Goal: Task Accomplishment & Management: Complete application form

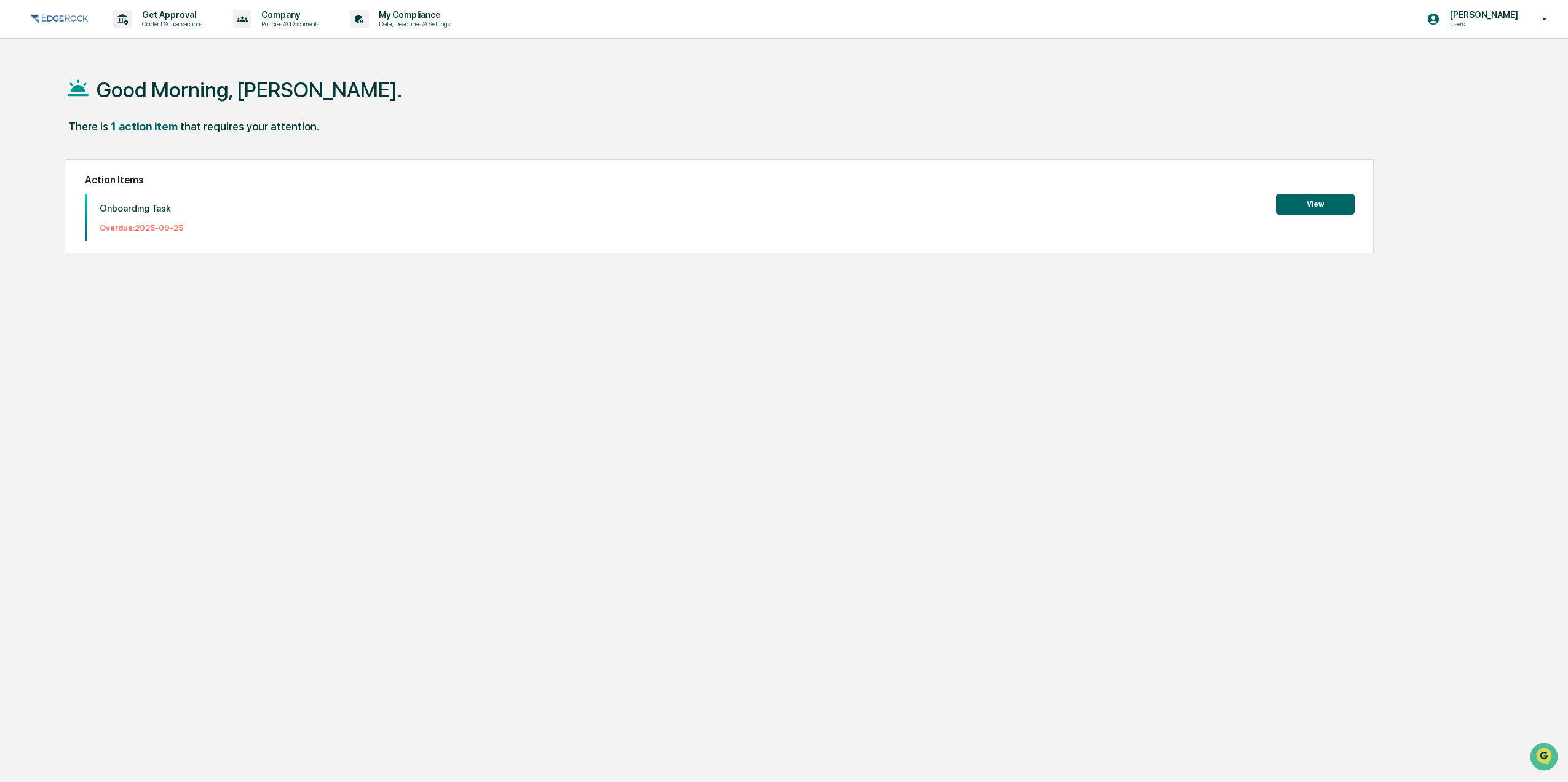
click at [1338, 204] on button "View" at bounding box center [1315, 204] width 79 height 21
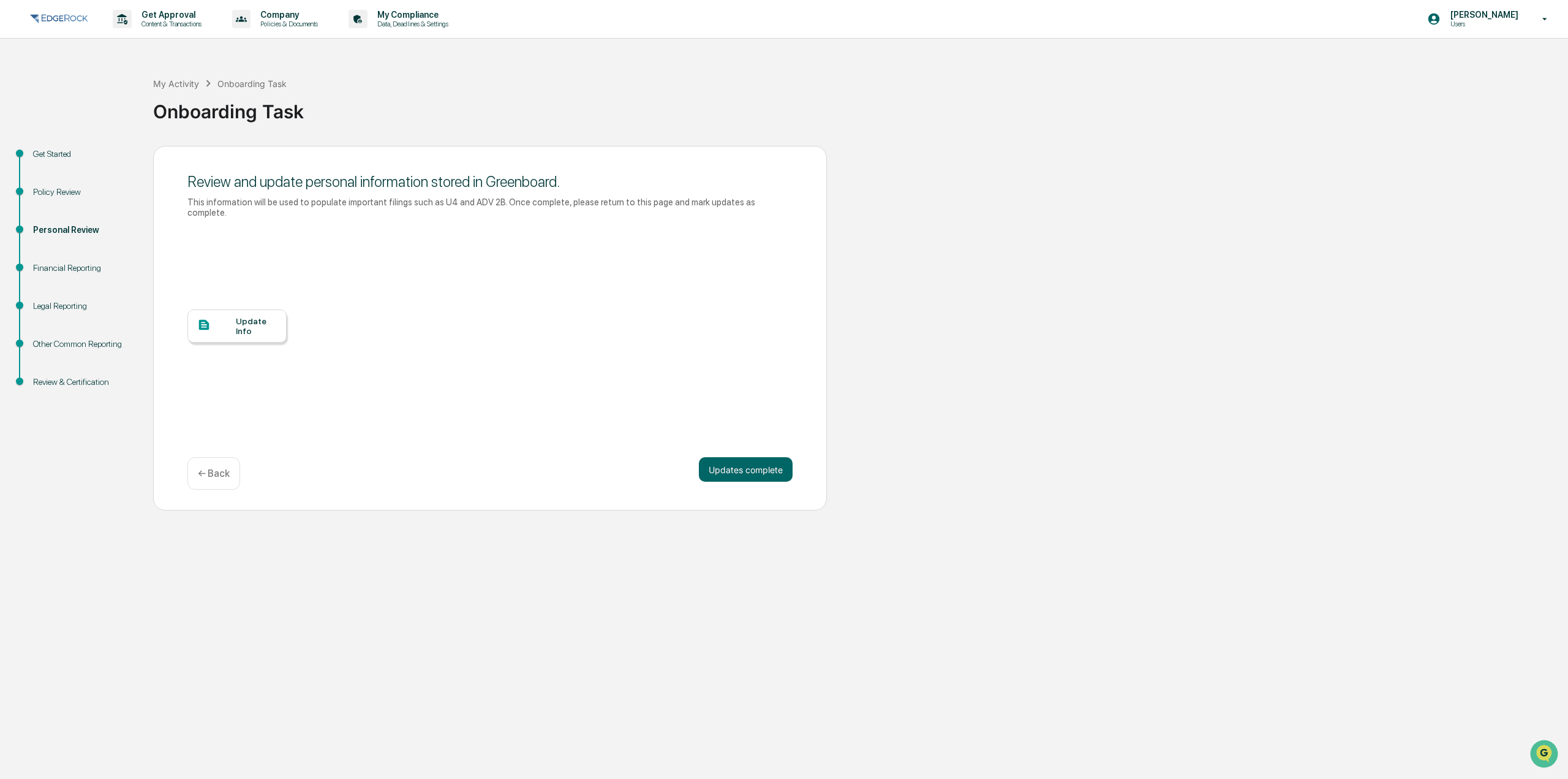
click at [215, 318] on div at bounding box center [216, 325] width 38 height 16
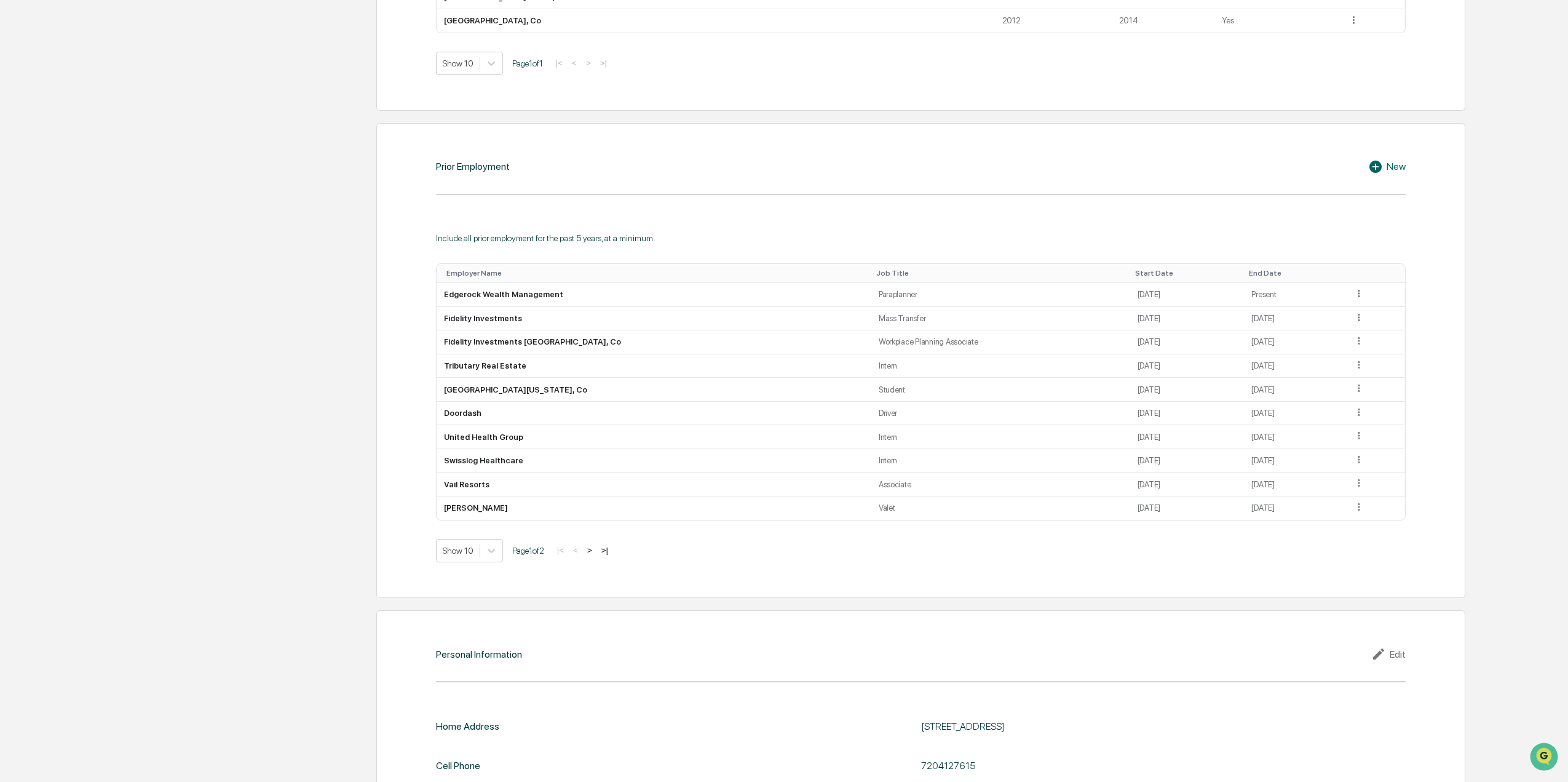
scroll to position [1014, 0]
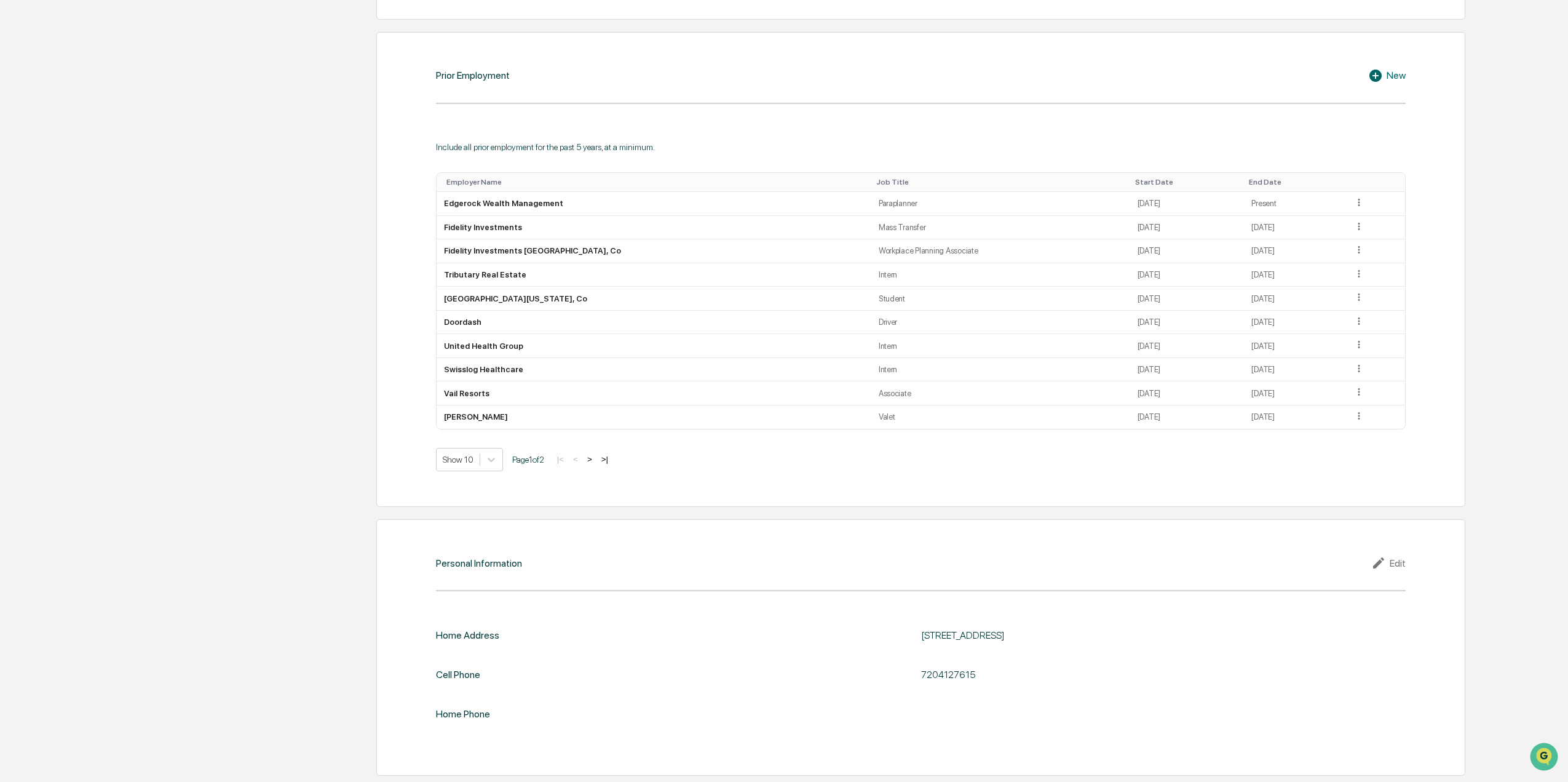
click at [1404, 558] on div "Edit" at bounding box center [1389, 563] width 35 height 15
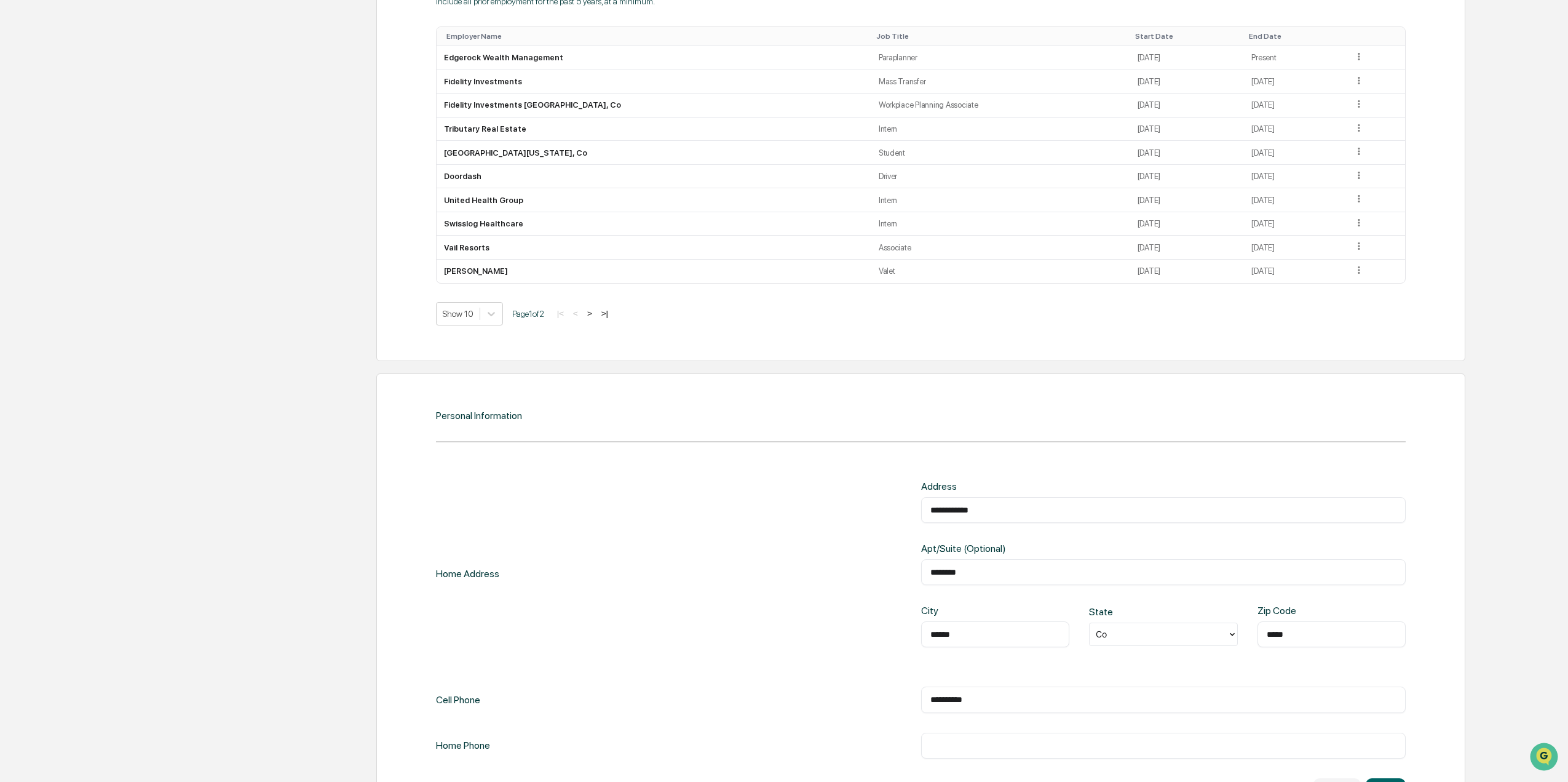
scroll to position [1222, 0]
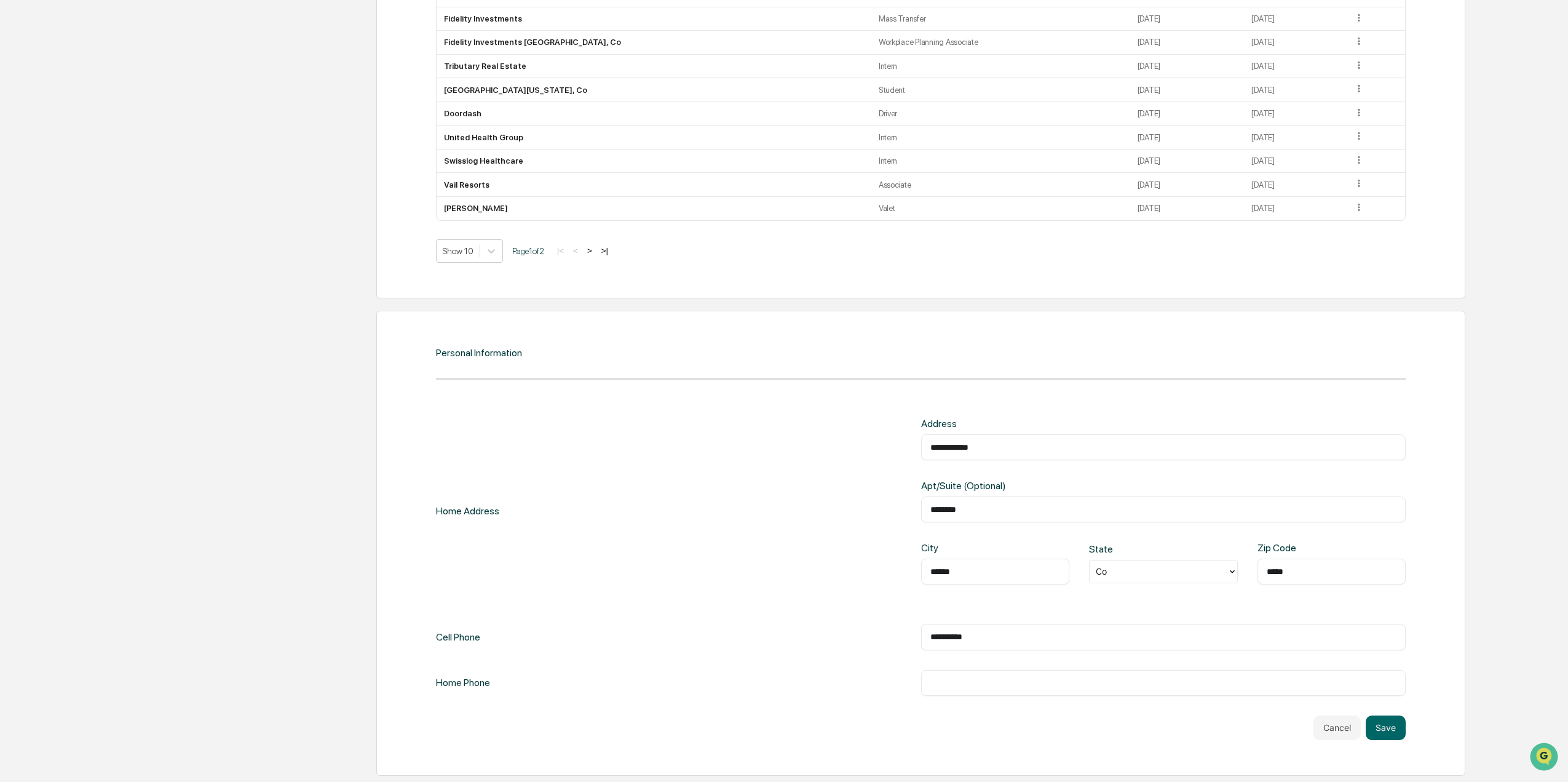
click at [1386, 745] on div "**********" at bounding box center [921, 543] width 1090 height 465
click at [1396, 735] on button "Save" at bounding box center [1386, 728] width 40 height 24
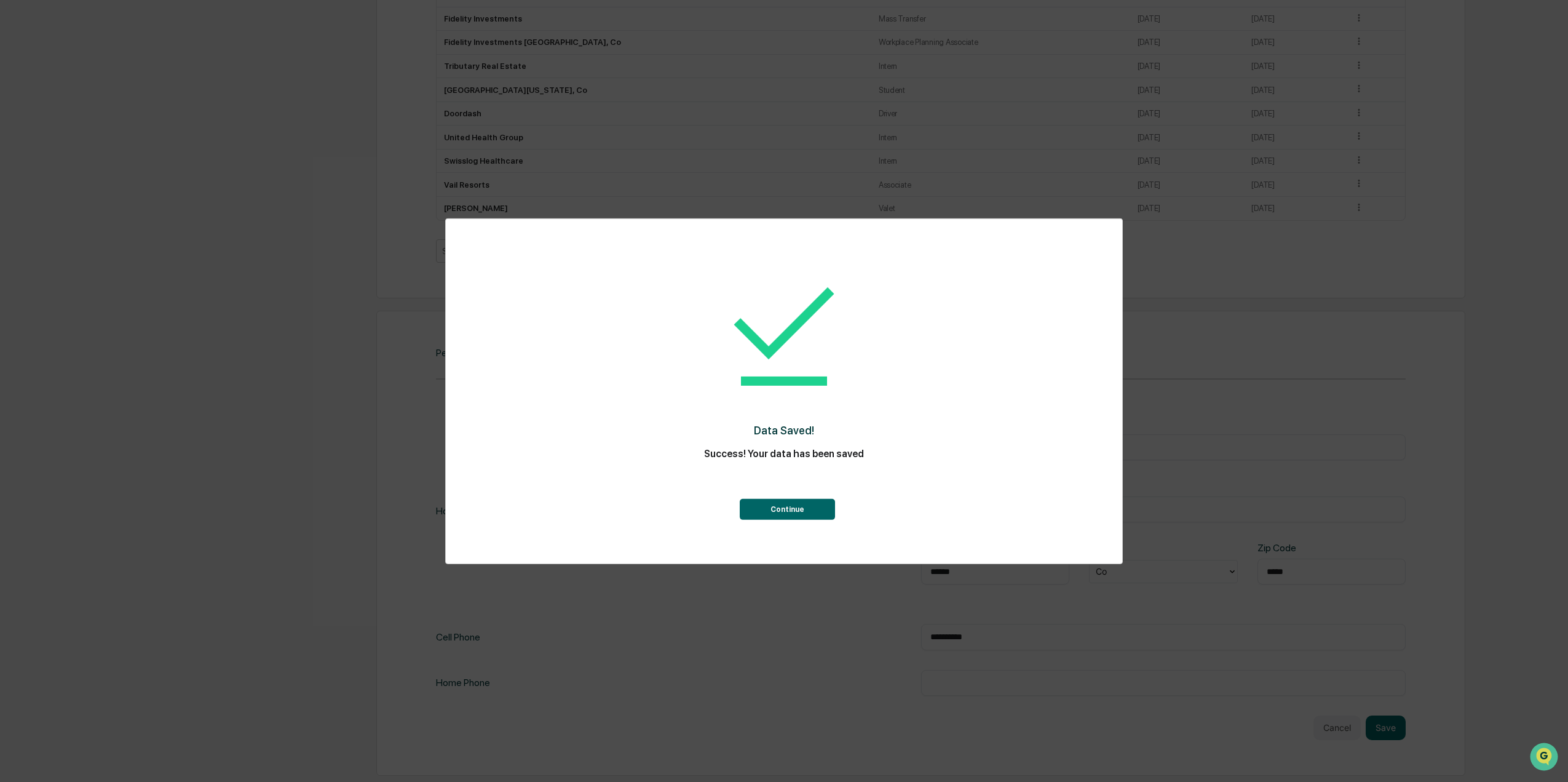
click at [822, 503] on button "Continue" at bounding box center [787, 509] width 96 height 21
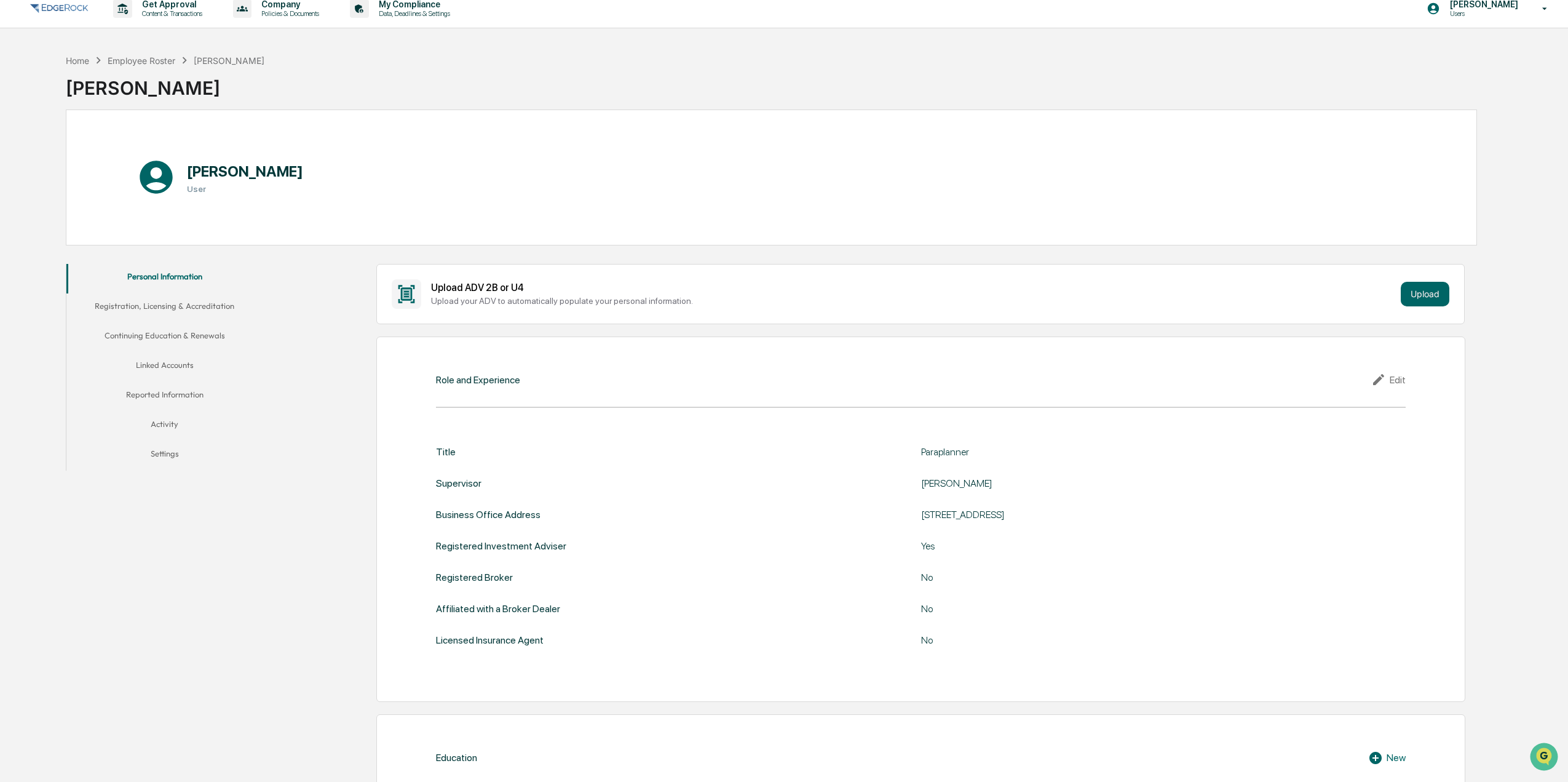
scroll to position [0, 0]
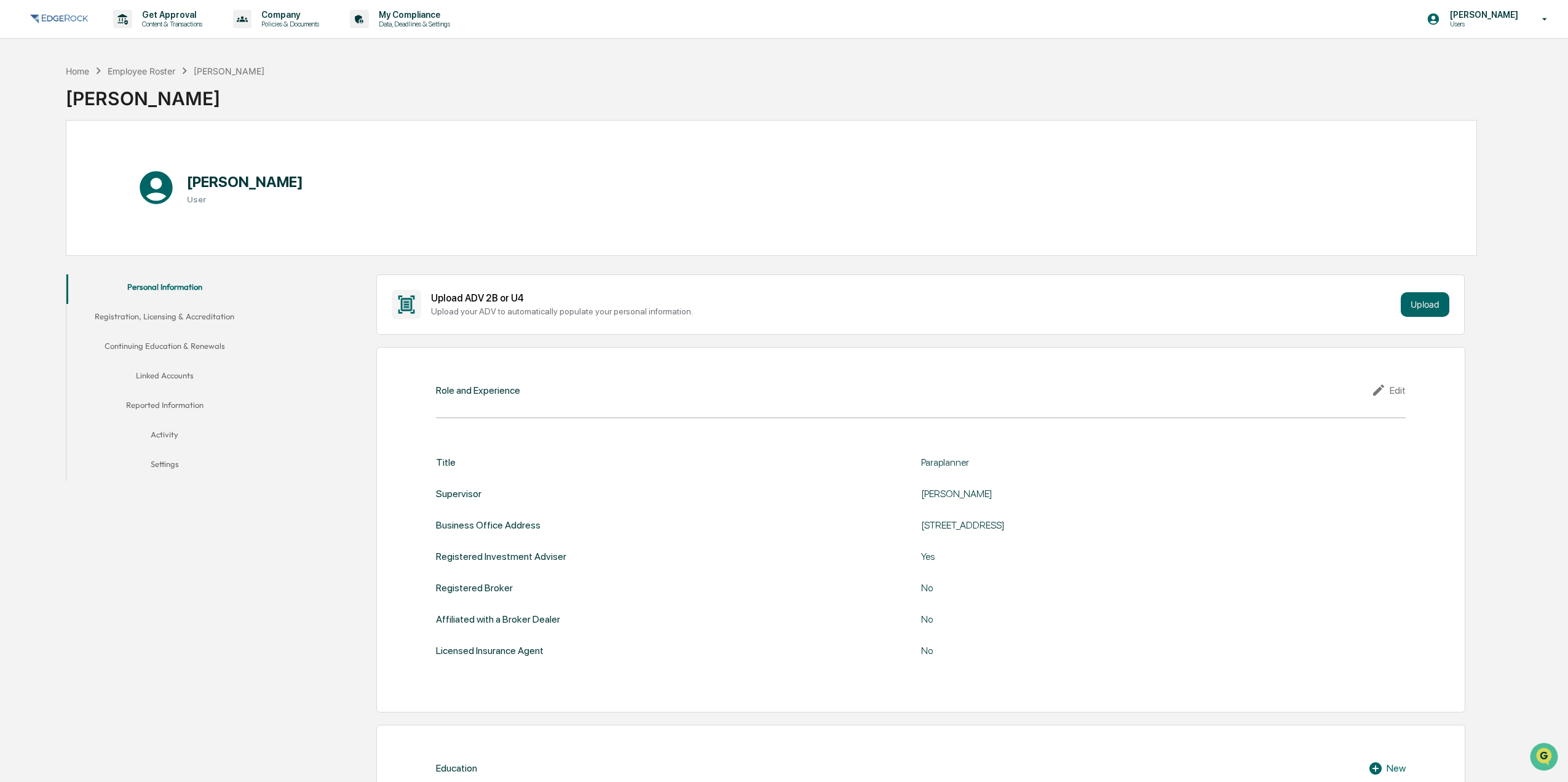
click at [228, 327] on button "Registration, Licensing & Accreditation" at bounding box center [165, 319] width 197 height 30
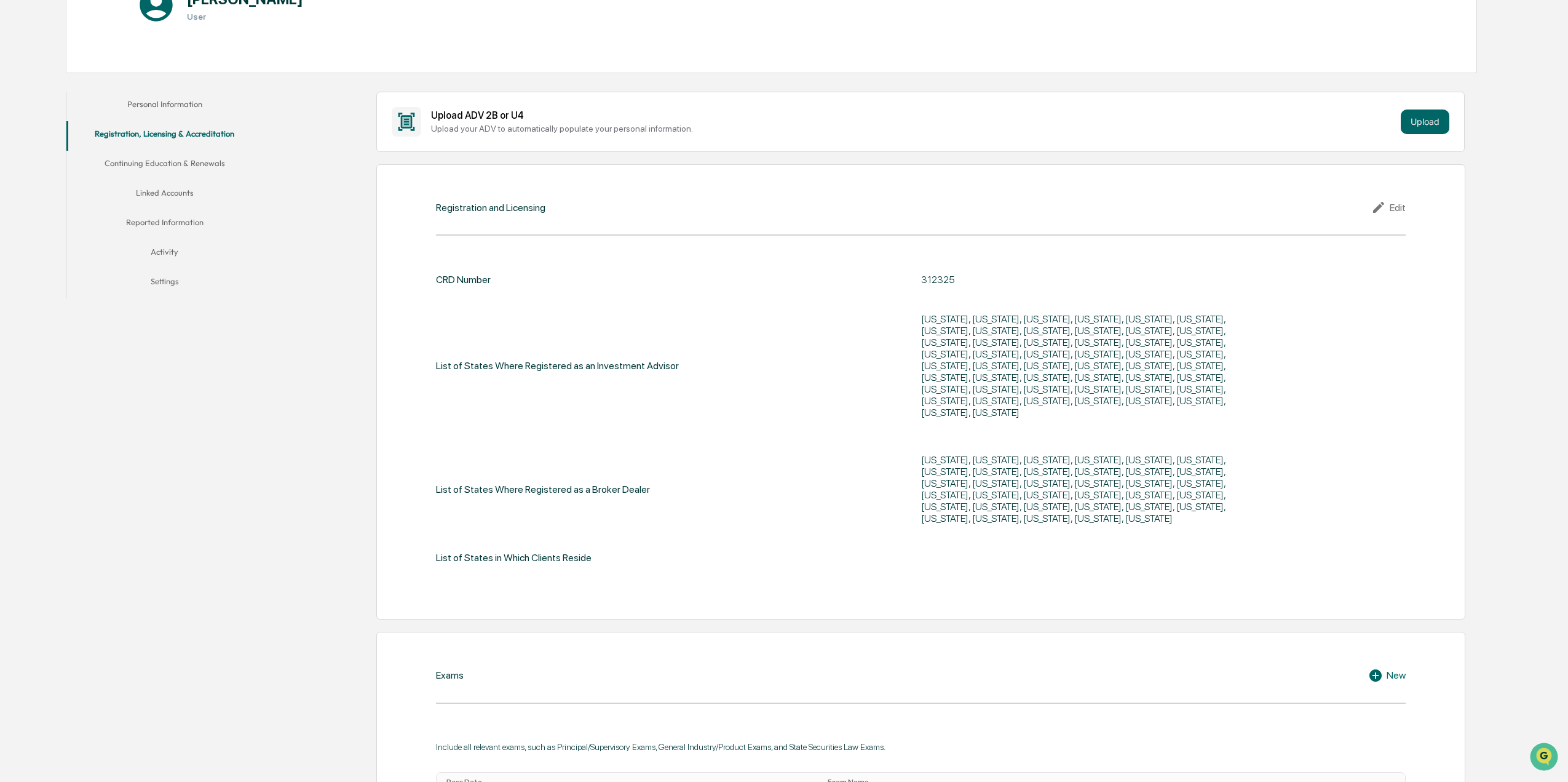
scroll to position [76, 0]
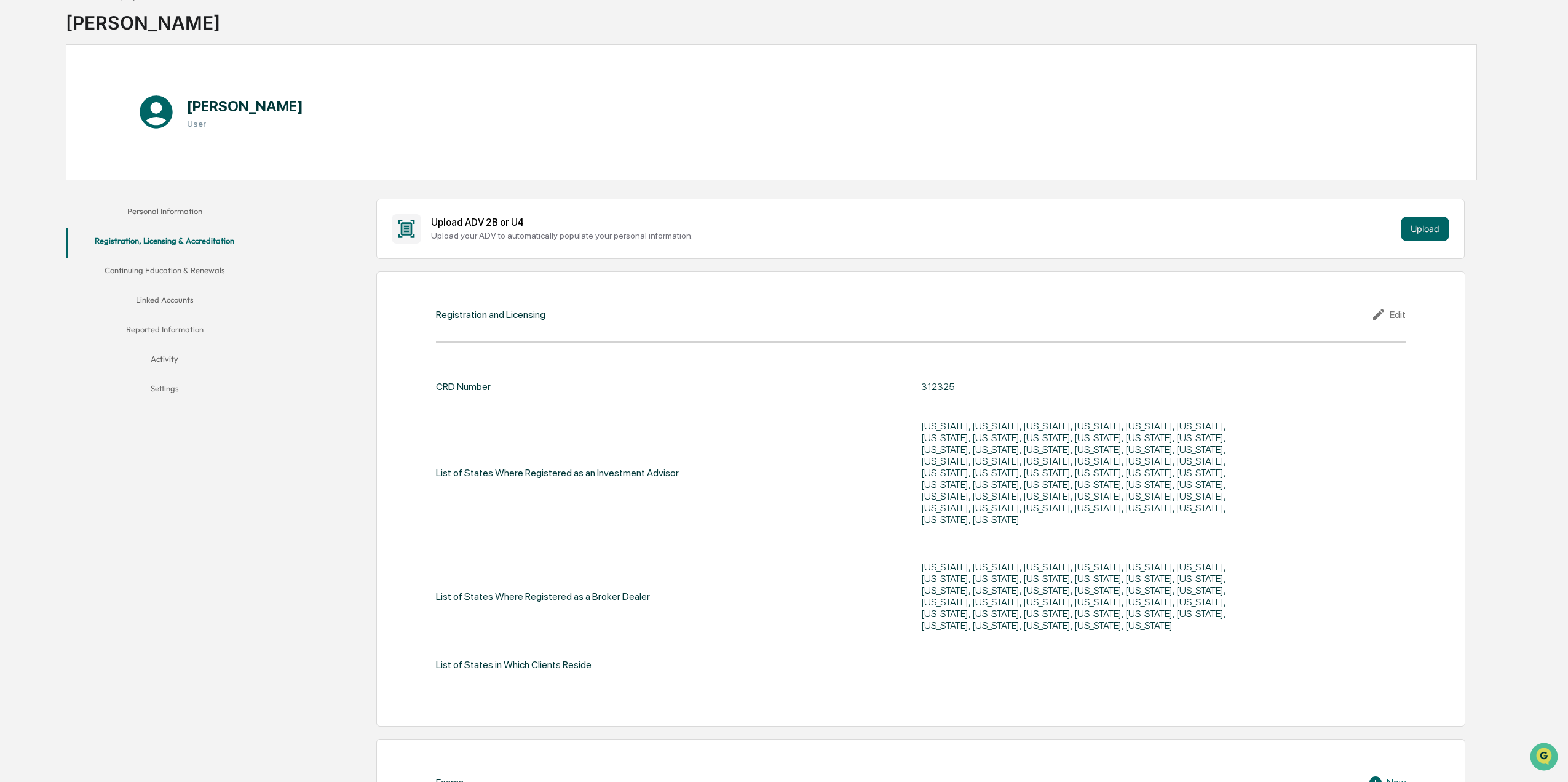
click at [196, 274] on button "Continuing Education & Renewals" at bounding box center [165, 272] width 197 height 30
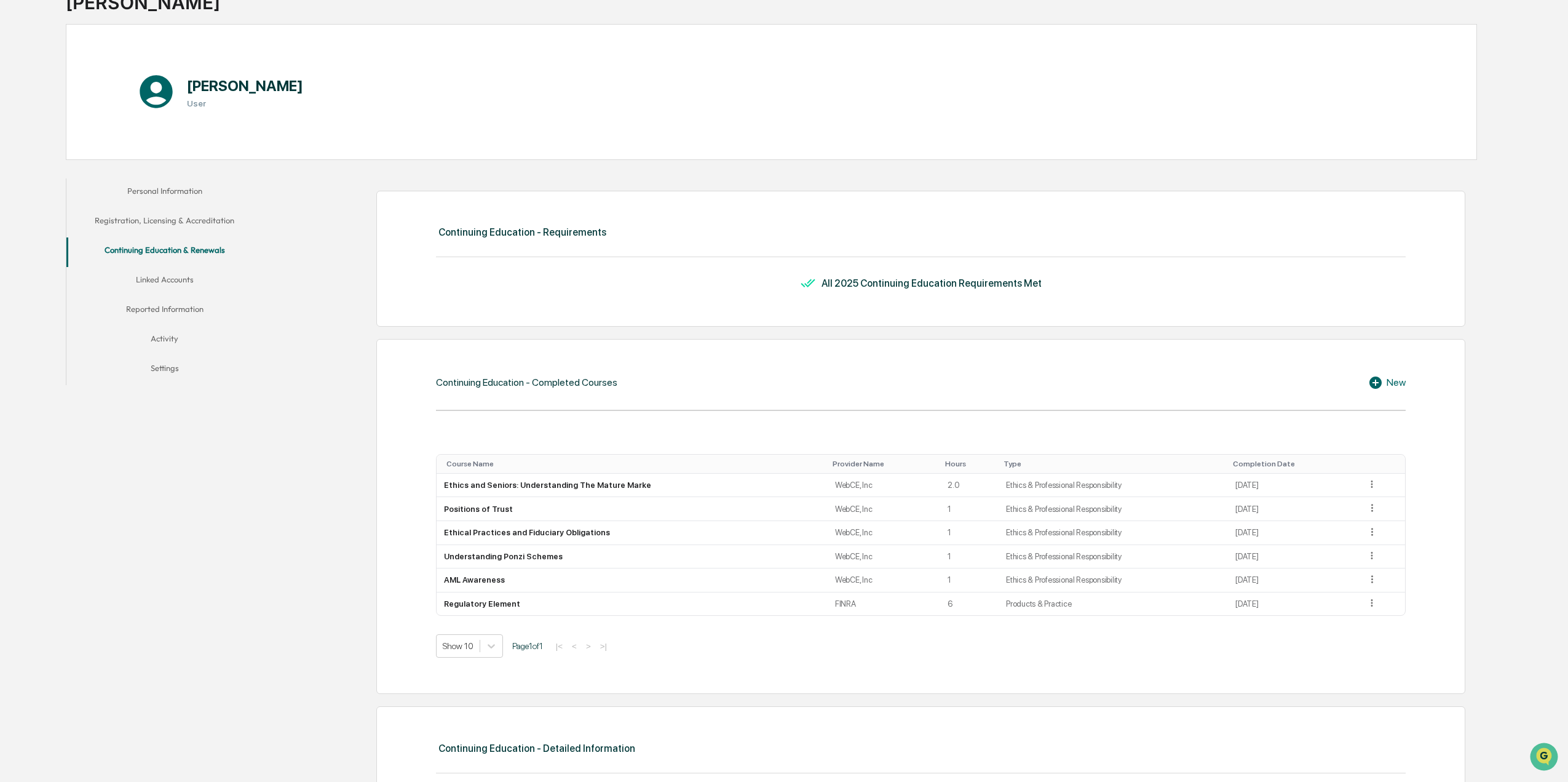
scroll to position [20, 0]
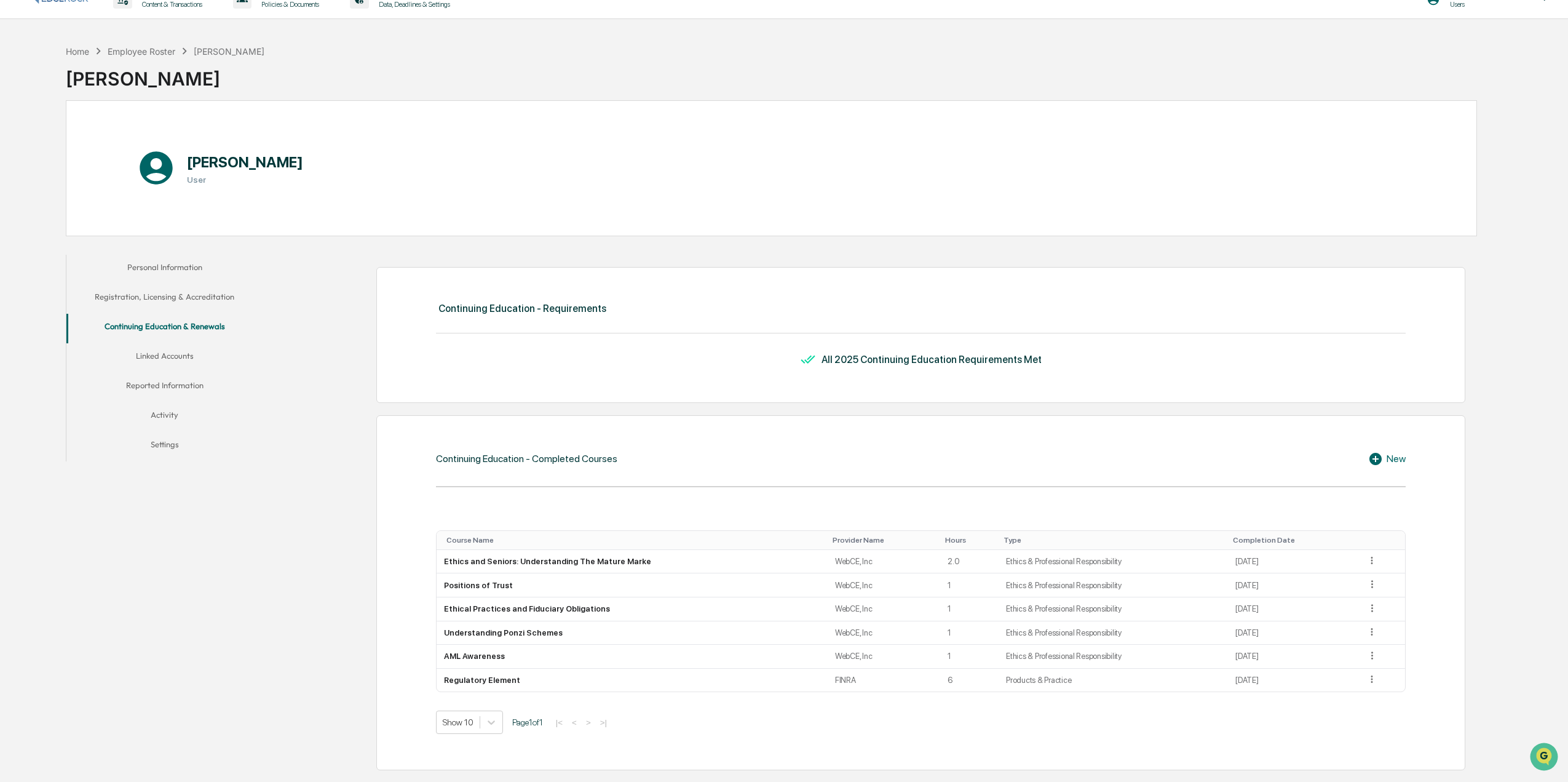
click at [185, 411] on button "Activity" at bounding box center [165, 417] width 197 height 30
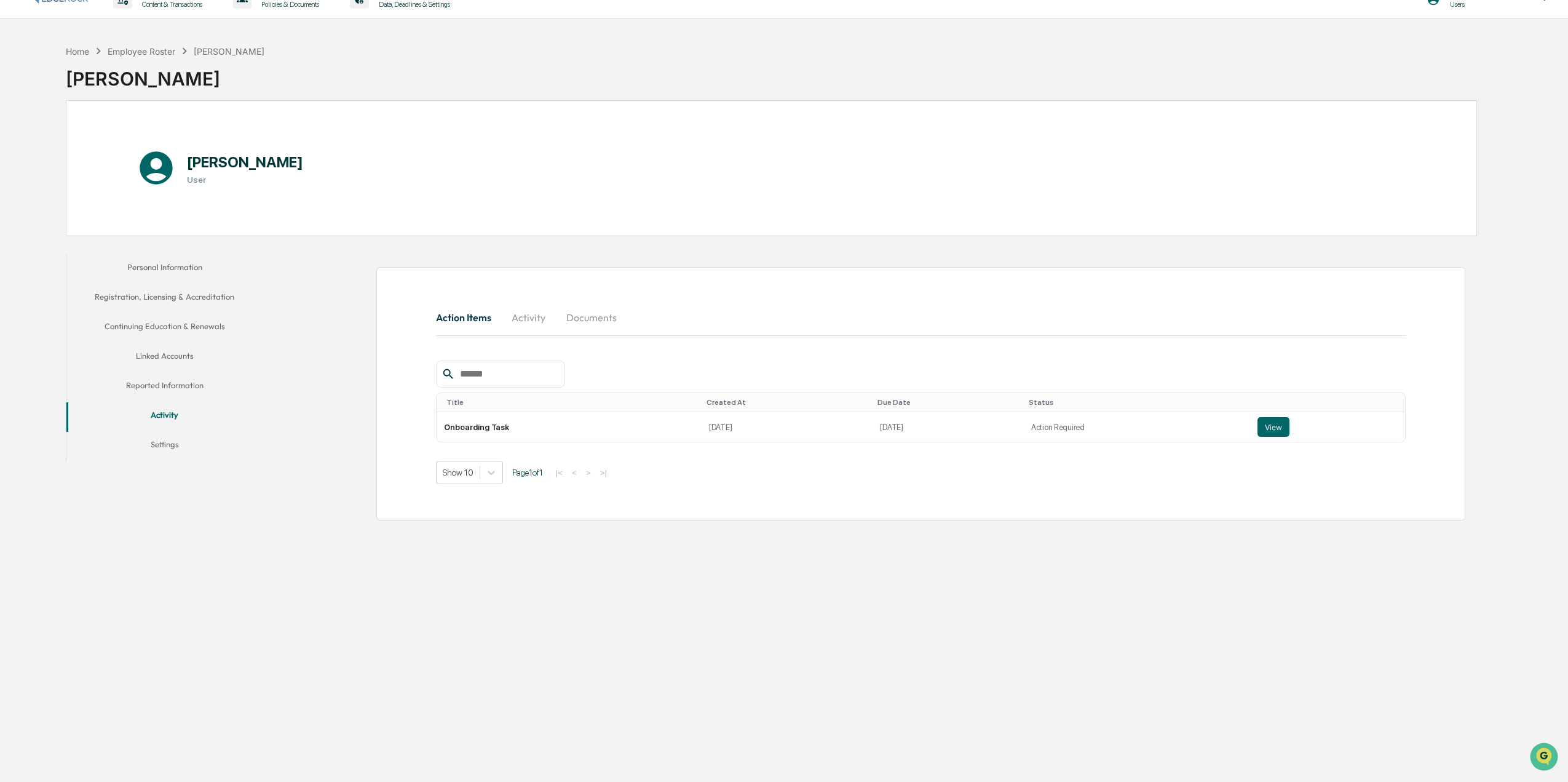
click at [183, 389] on button "Reported Information" at bounding box center [165, 388] width 197 height 30
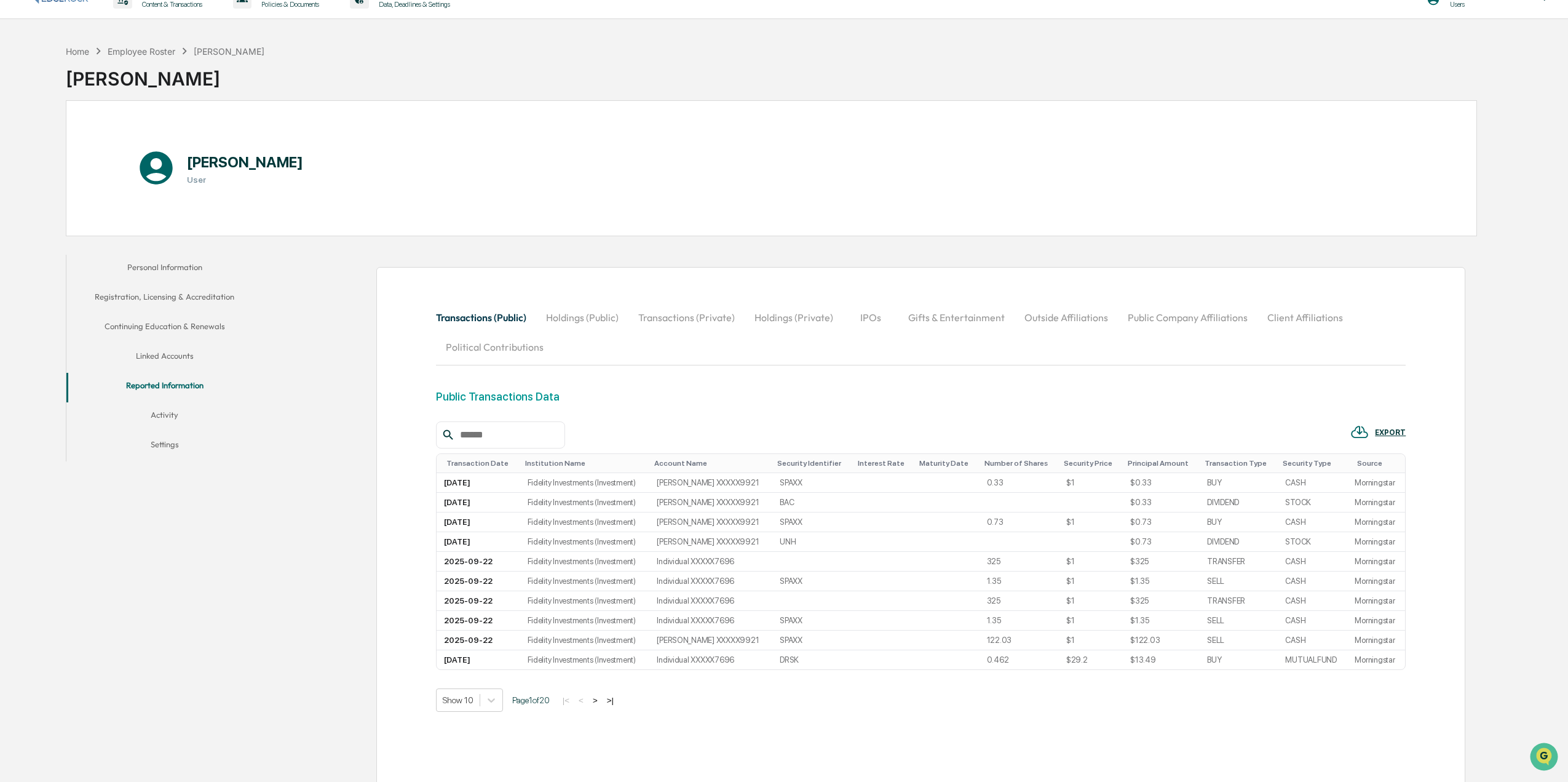
click at [180, 443] on button "Settings" at bounding box center [165, 447] width 197 height 30
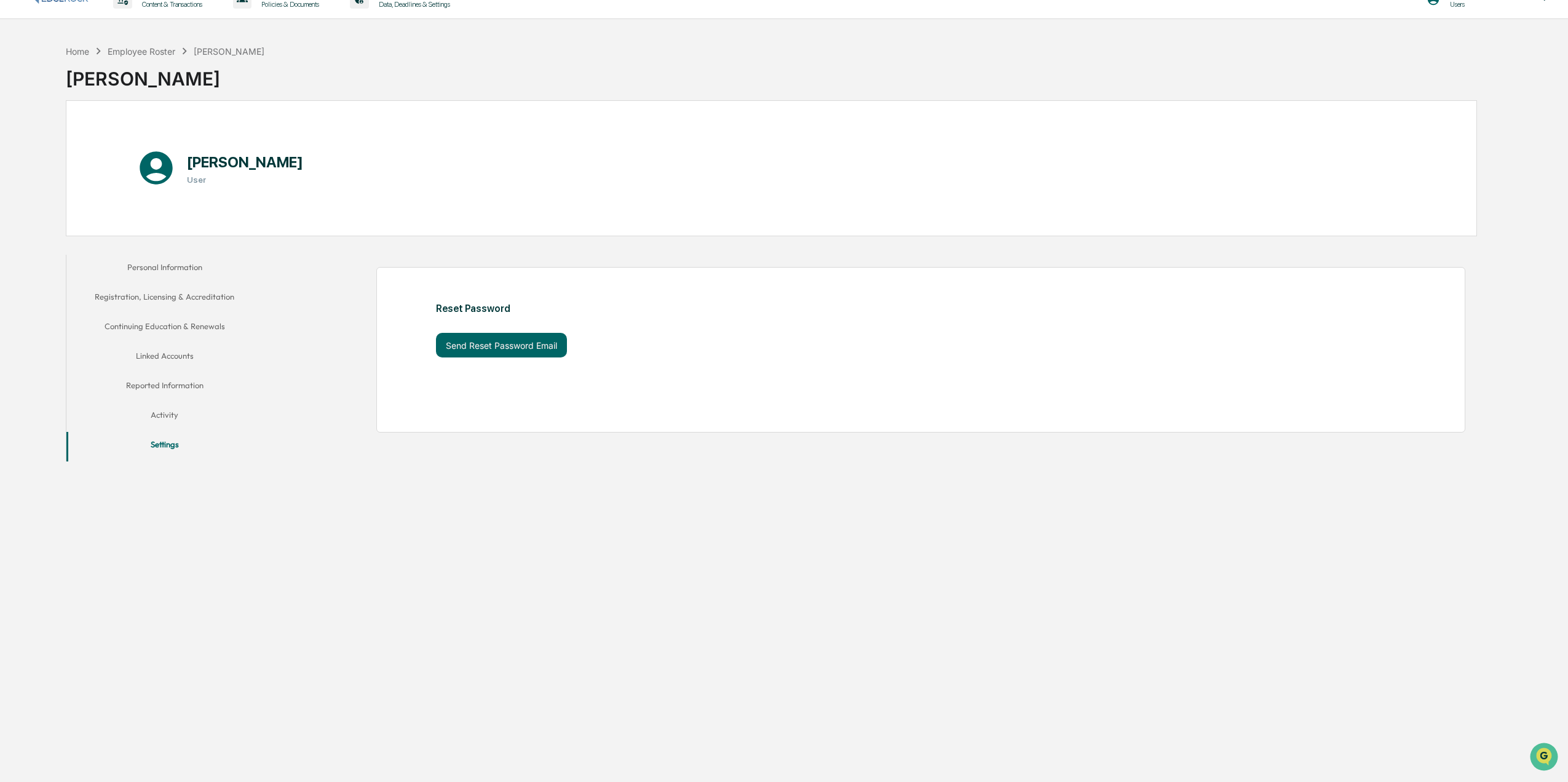
click at [173, 405] on button "Activity" at bounding box center [165, 417] width 197 height 30
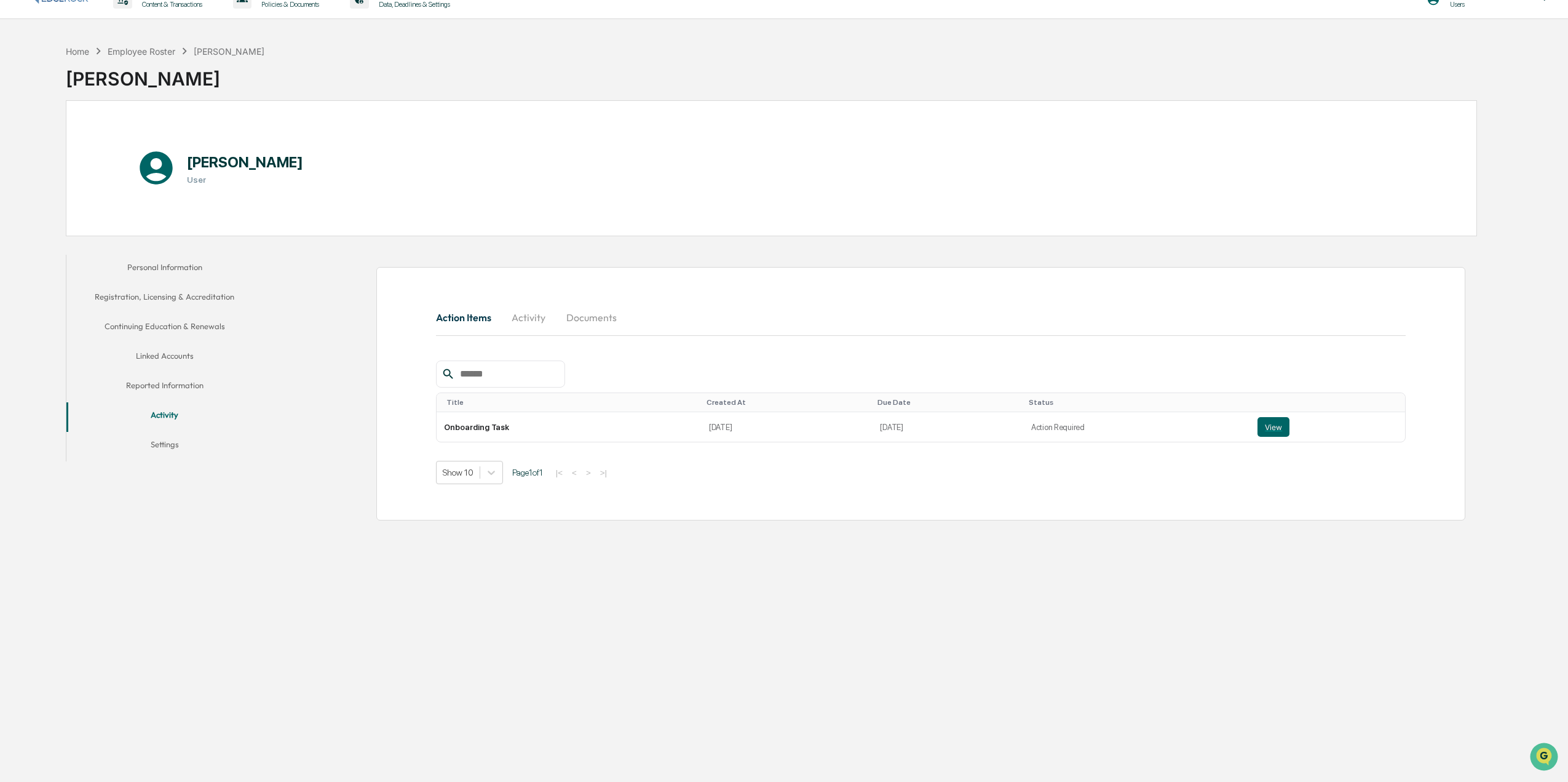
drag, startPoint x: 171, startPoint y: 410, endPoint x: 170, endPoint y: 432, distance: 22.0
click at [170, 421] on button "Activity" at bounding box center [165, 417] width 197 height 30
click at [170, 432] on button "Settings" at bounding box center [165, 447] width 197 height 30
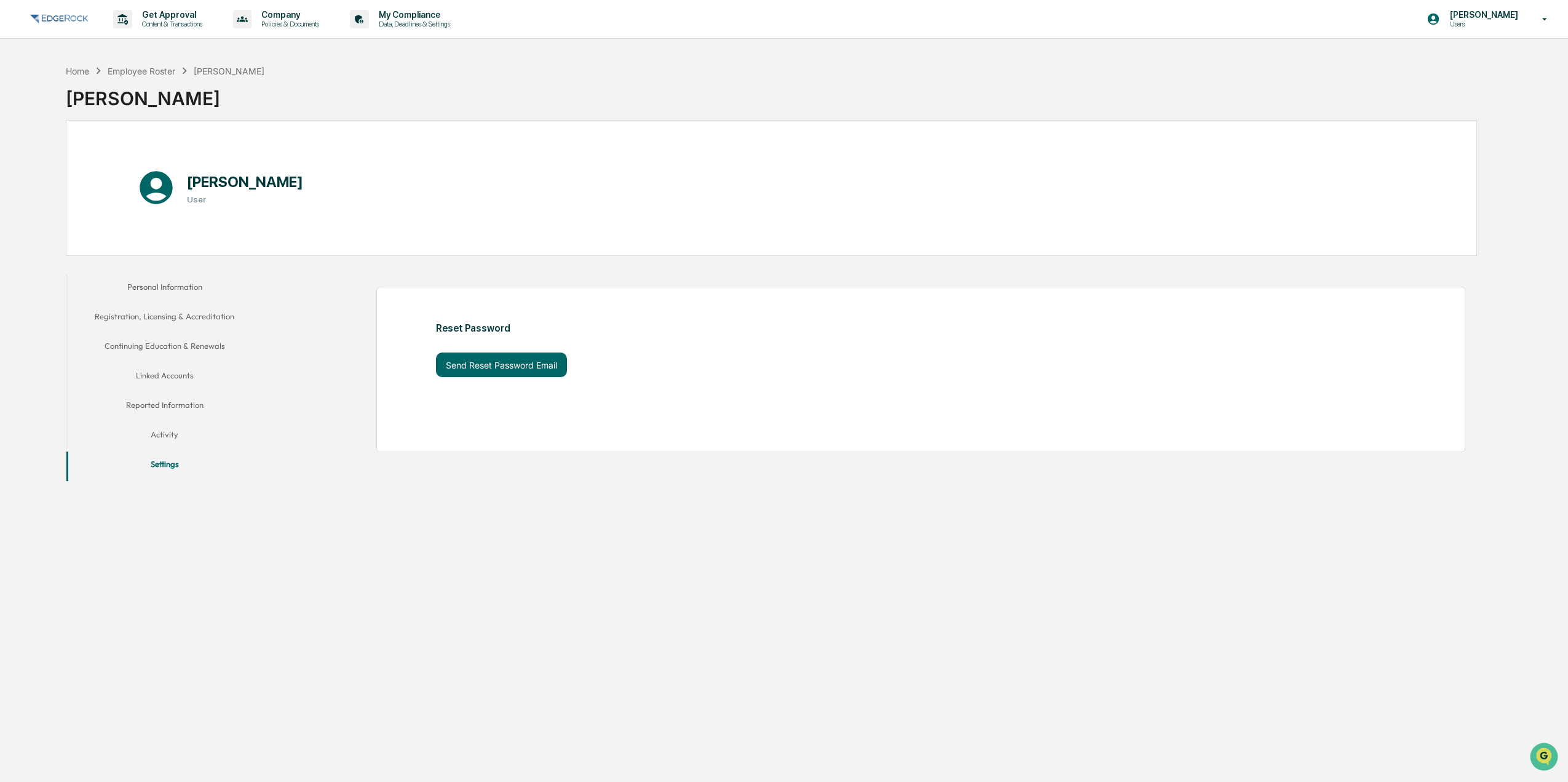
click at [91, 66] on icon at bounding box center [98, 70] width 14 height 14
click at [91, 66] on div "Home Employee Roster [PERSON_NAME]" at bounding box center [165, 70] width 199 height 14
click at [86, 66] on div "Home" at bounding box center [77, 70] width 24 height 10
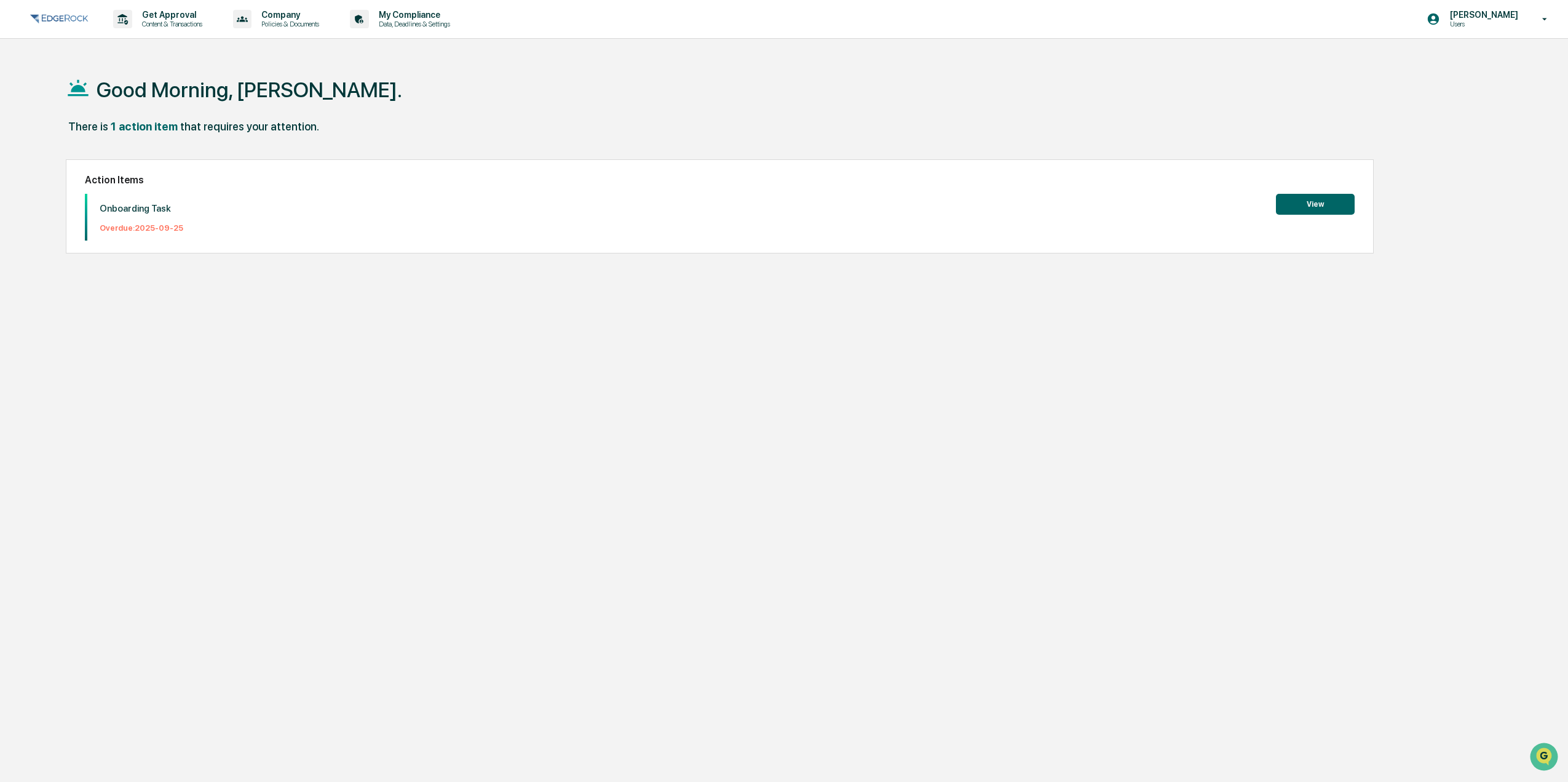
click at [1333, 197] on button "View" at bounding box center [1315, 204] width 79 height 21
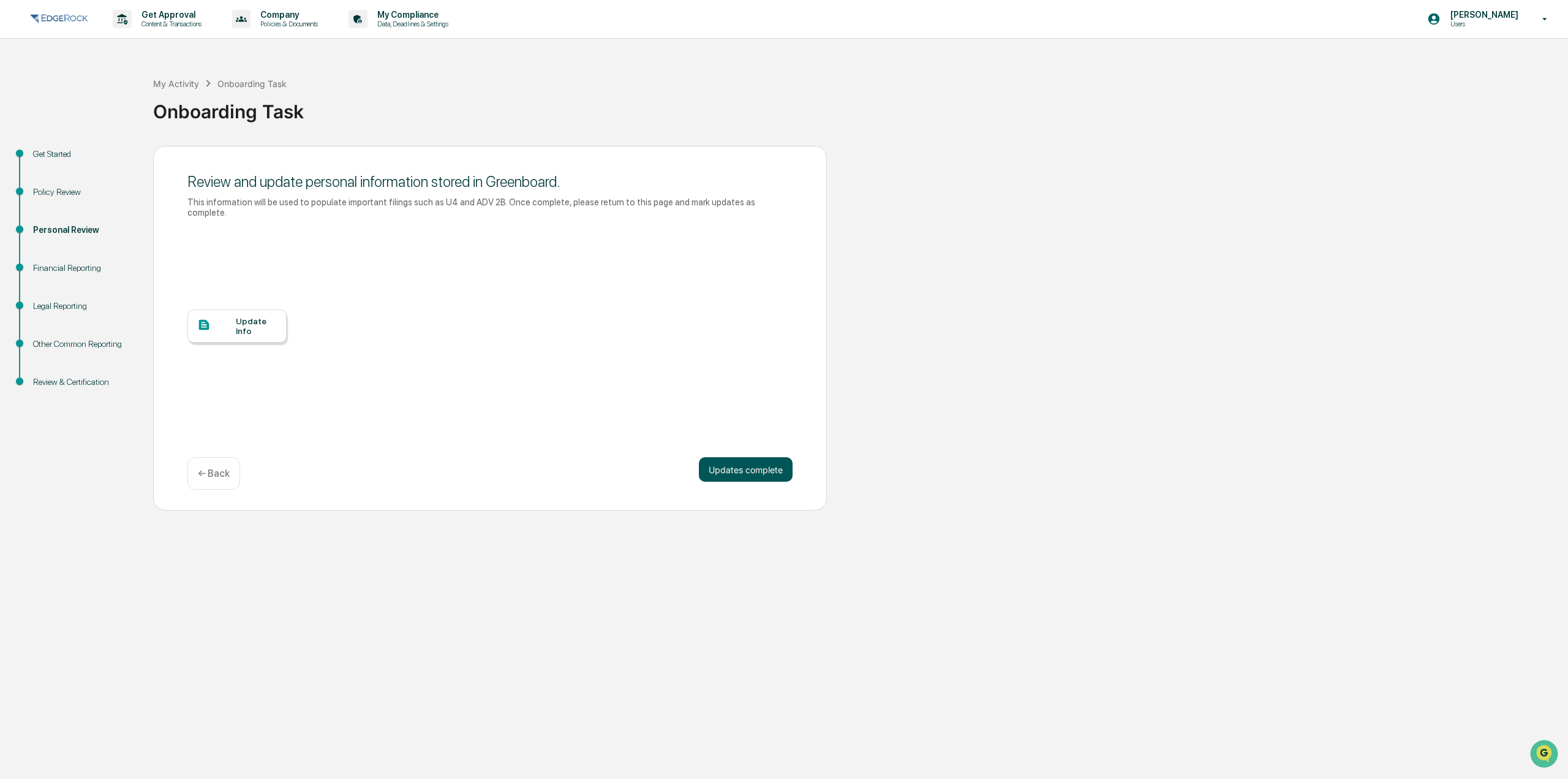
click at [763, 462] on button "Updates complete" at bounding box center [746, 469] width 94 height 24
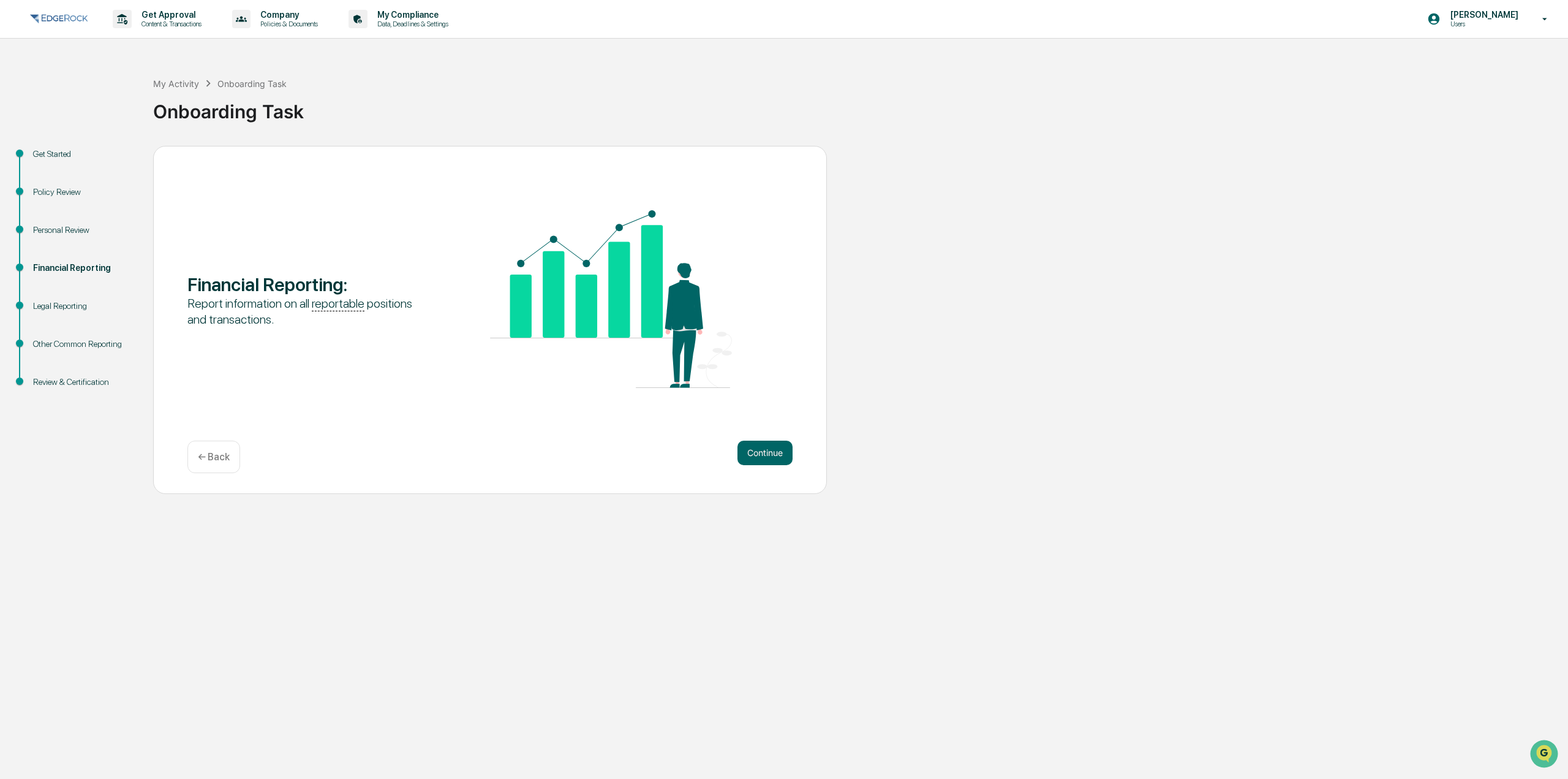
click at [763, 462] on button "Continue" at bounding box center [765, 453] width 55 height 24
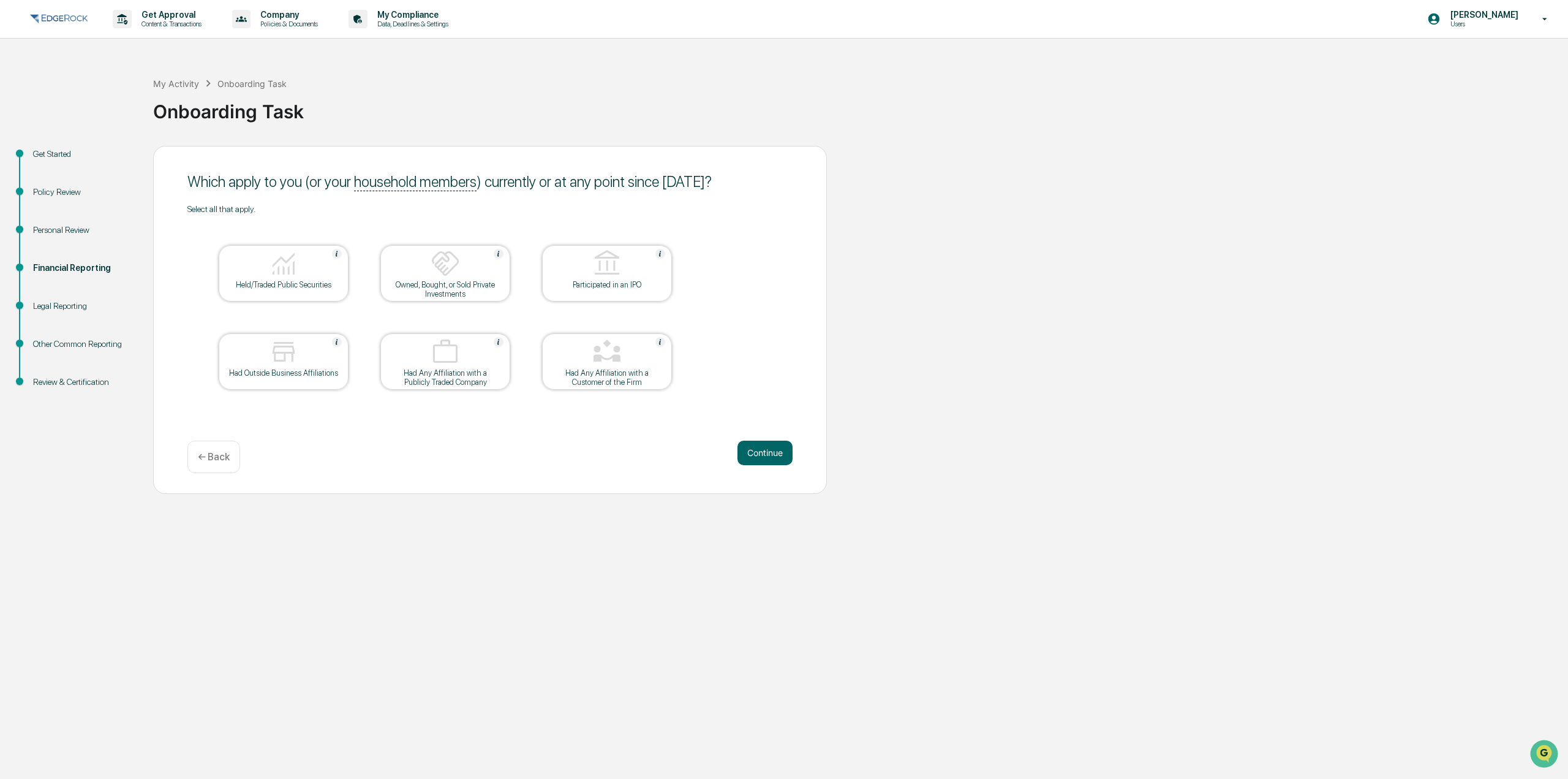
click at [233, 457] on div "← Back" at bounding box center [214, 457] width 53 height 32
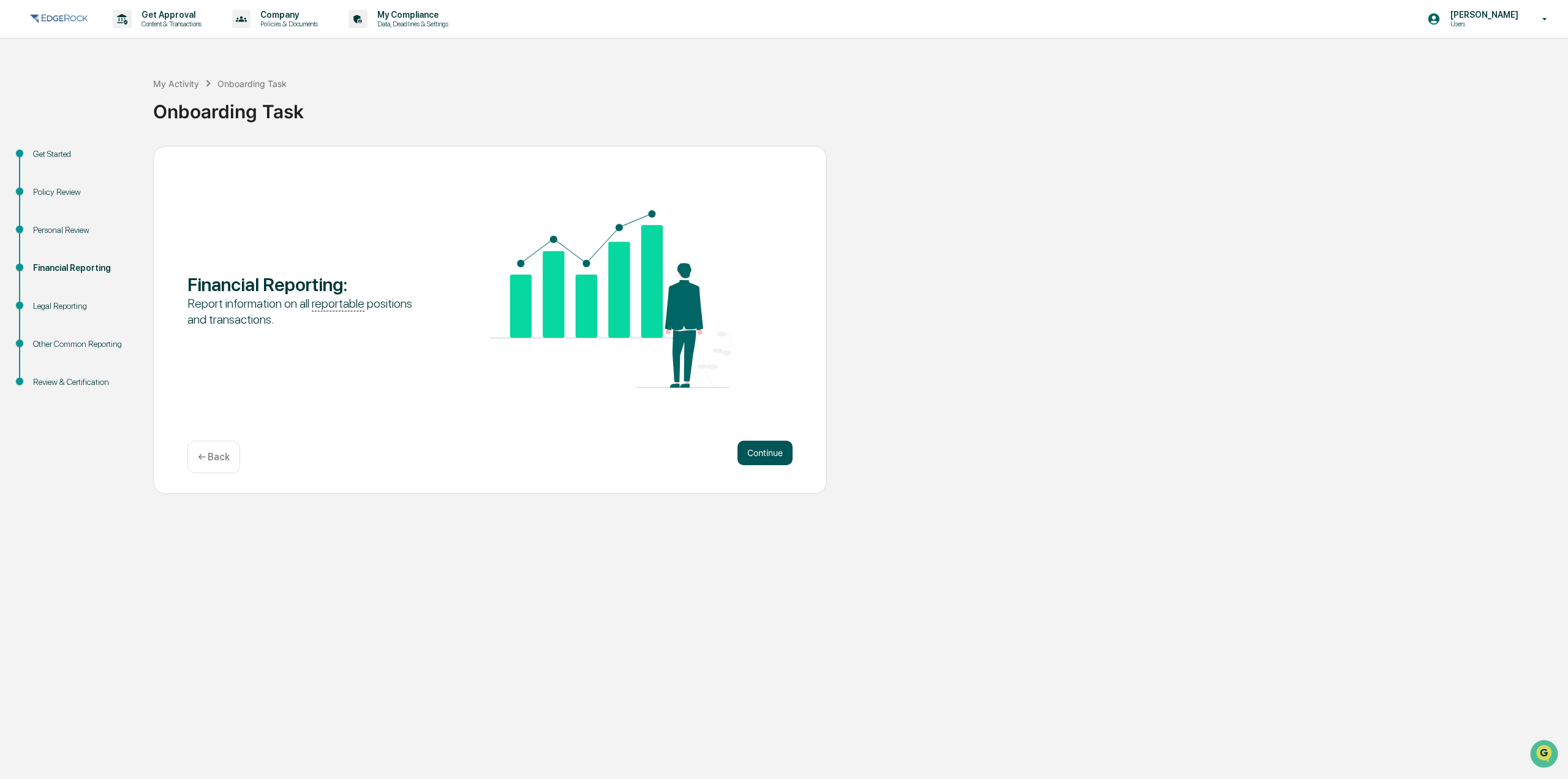
click at [787, 450] on button "Continue" at bounding box center [765, 453] width 55 height 24
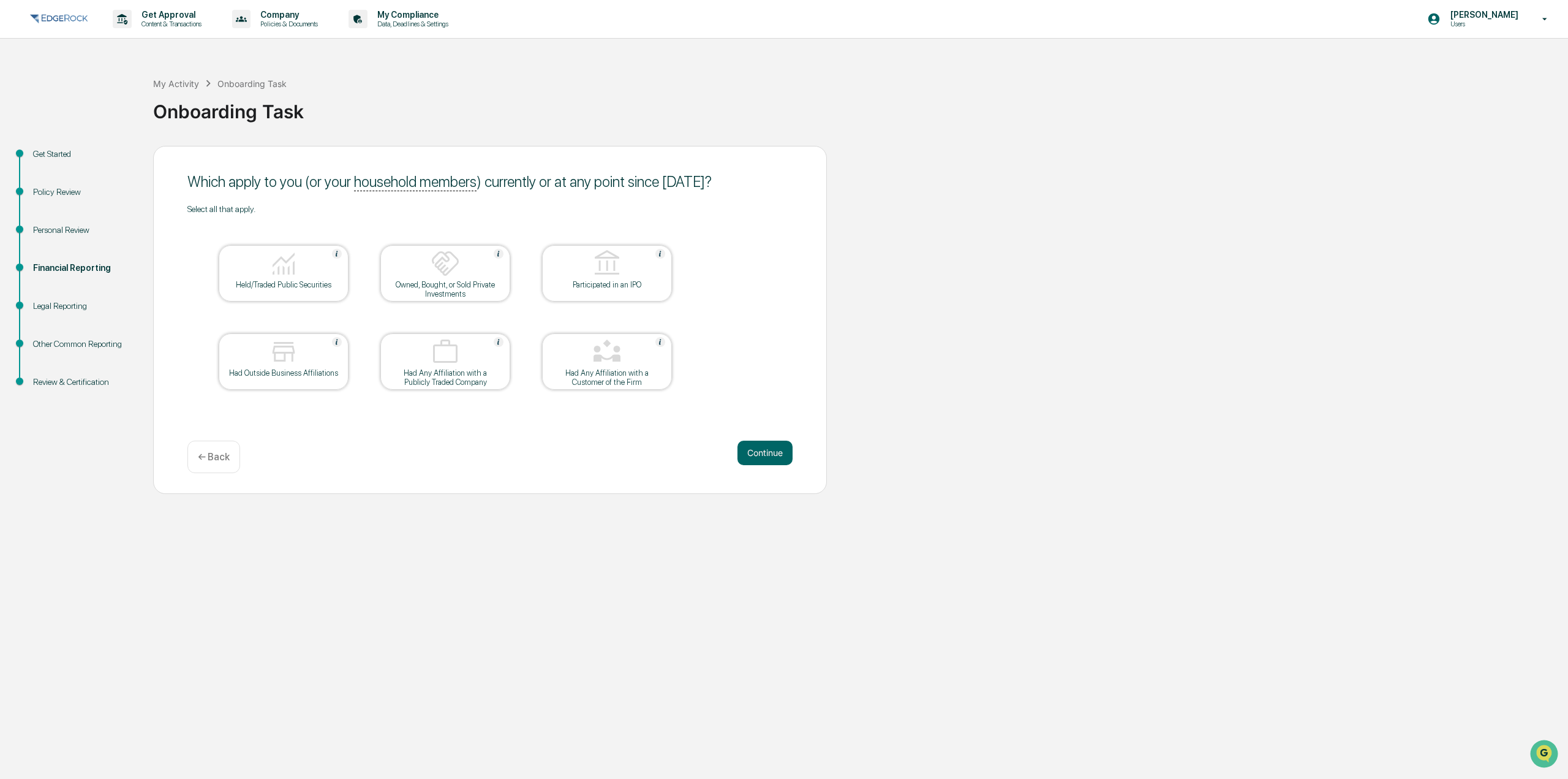
click at [787, 450] on button "Continue" at bounding box center [765, 453] width 55 height 24
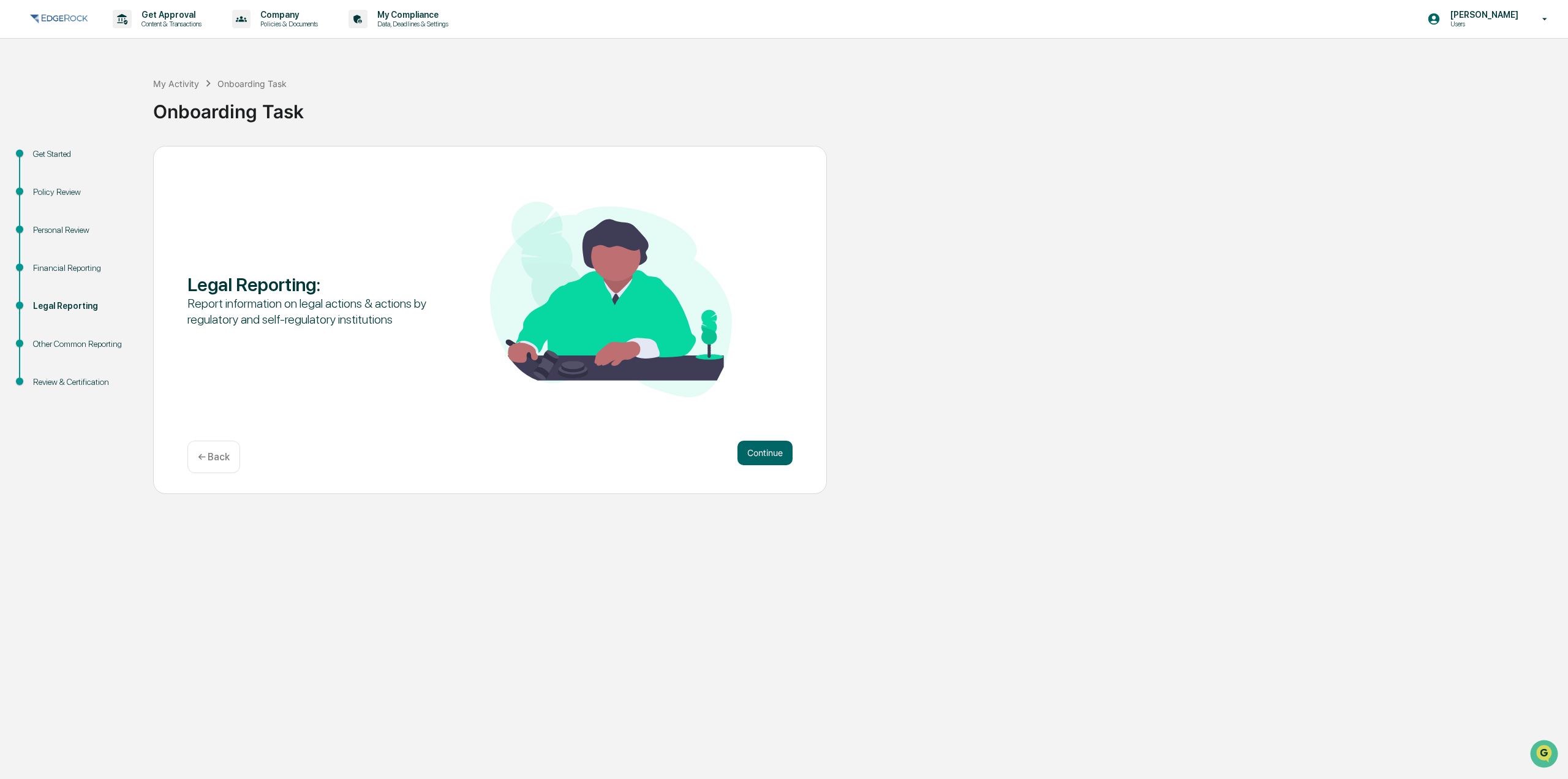
click at [787, 450] on button "Continue" at bounding box center [765, 453] width 55 height 24
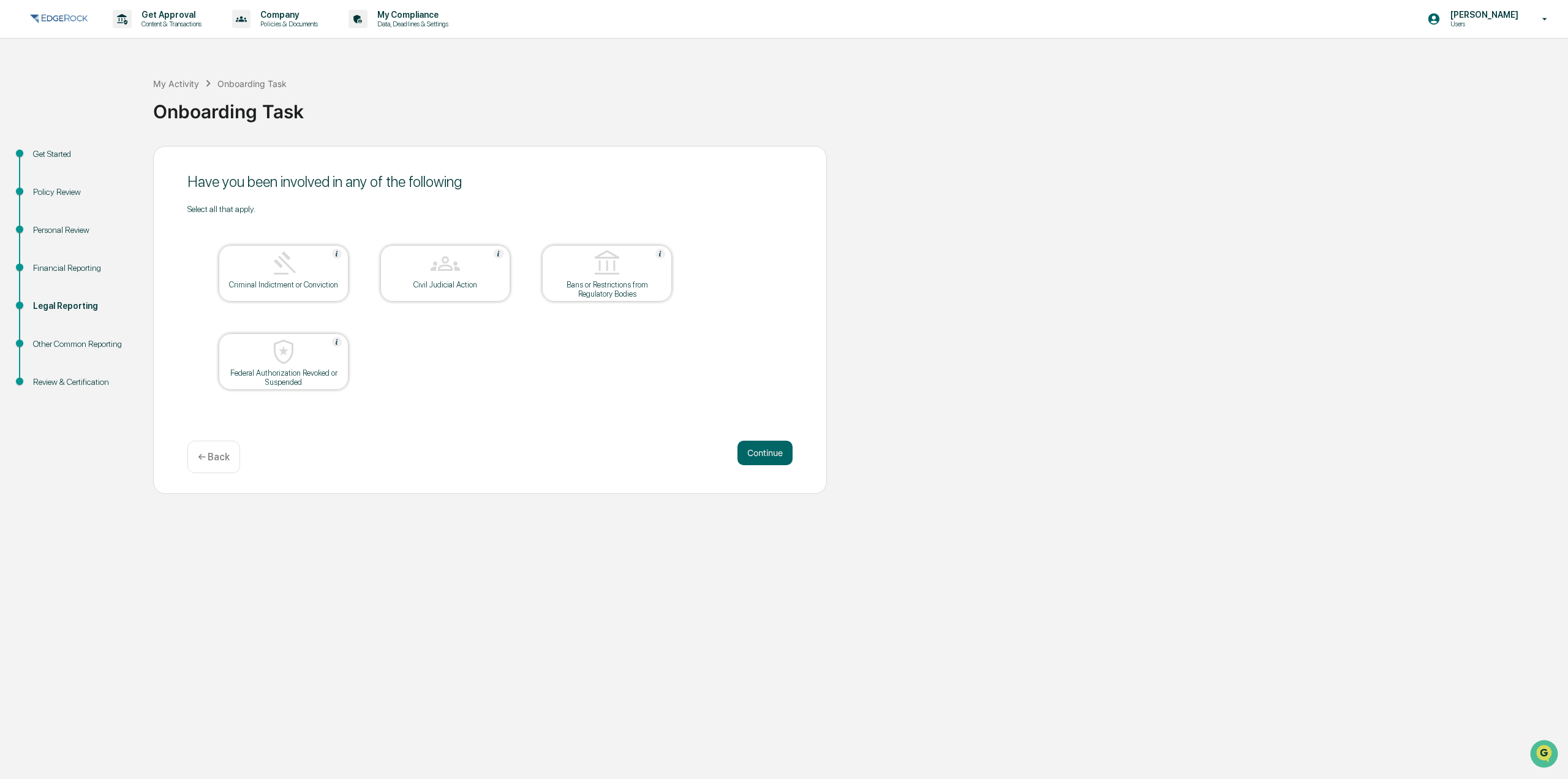
click at [787, 450] on button "Continue" at bounding box center [765, 453] width 55 height 24
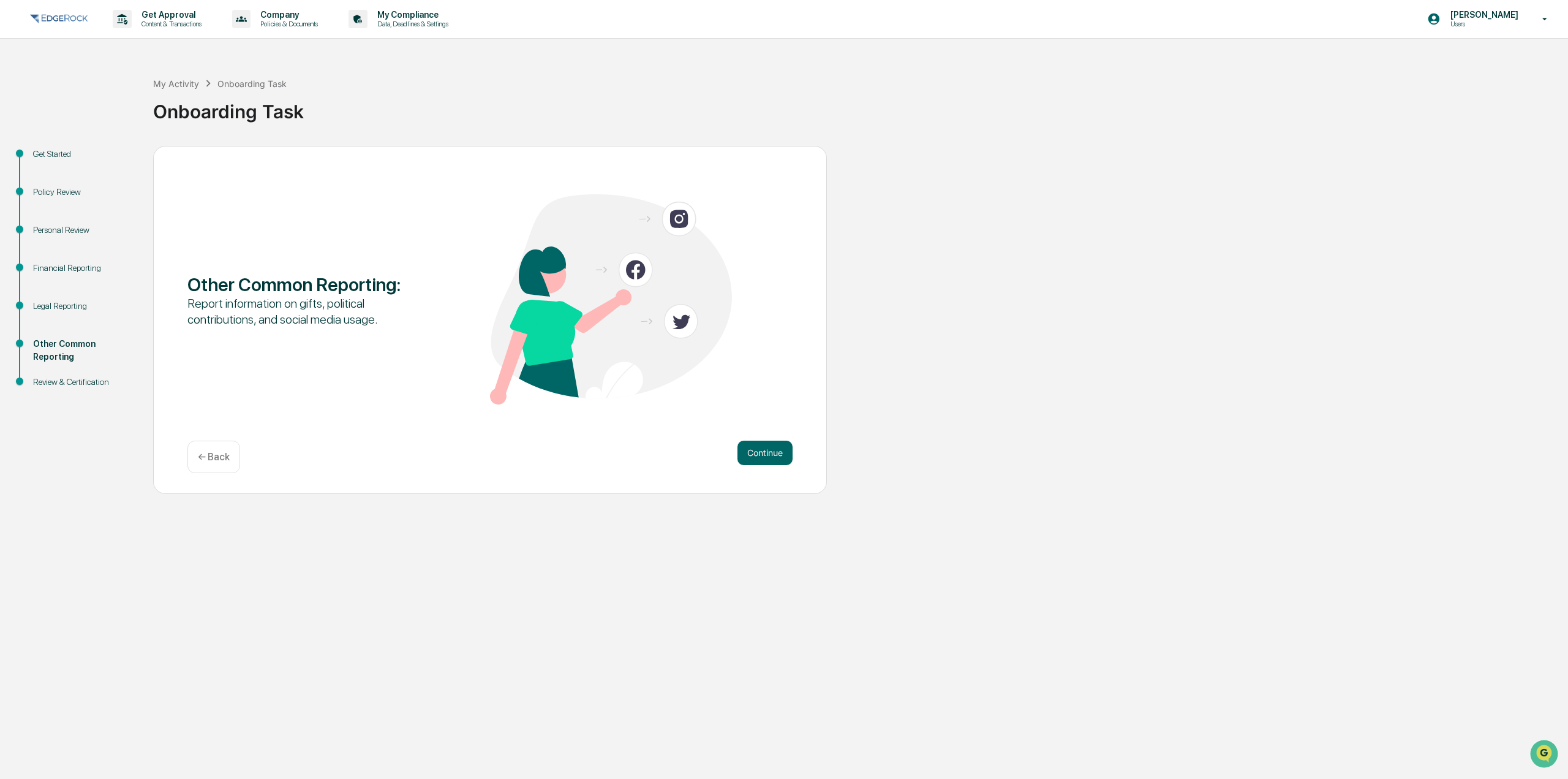
click at [787, 450] on button "Continue" at bounding box center [765, 453] width 55 height 24
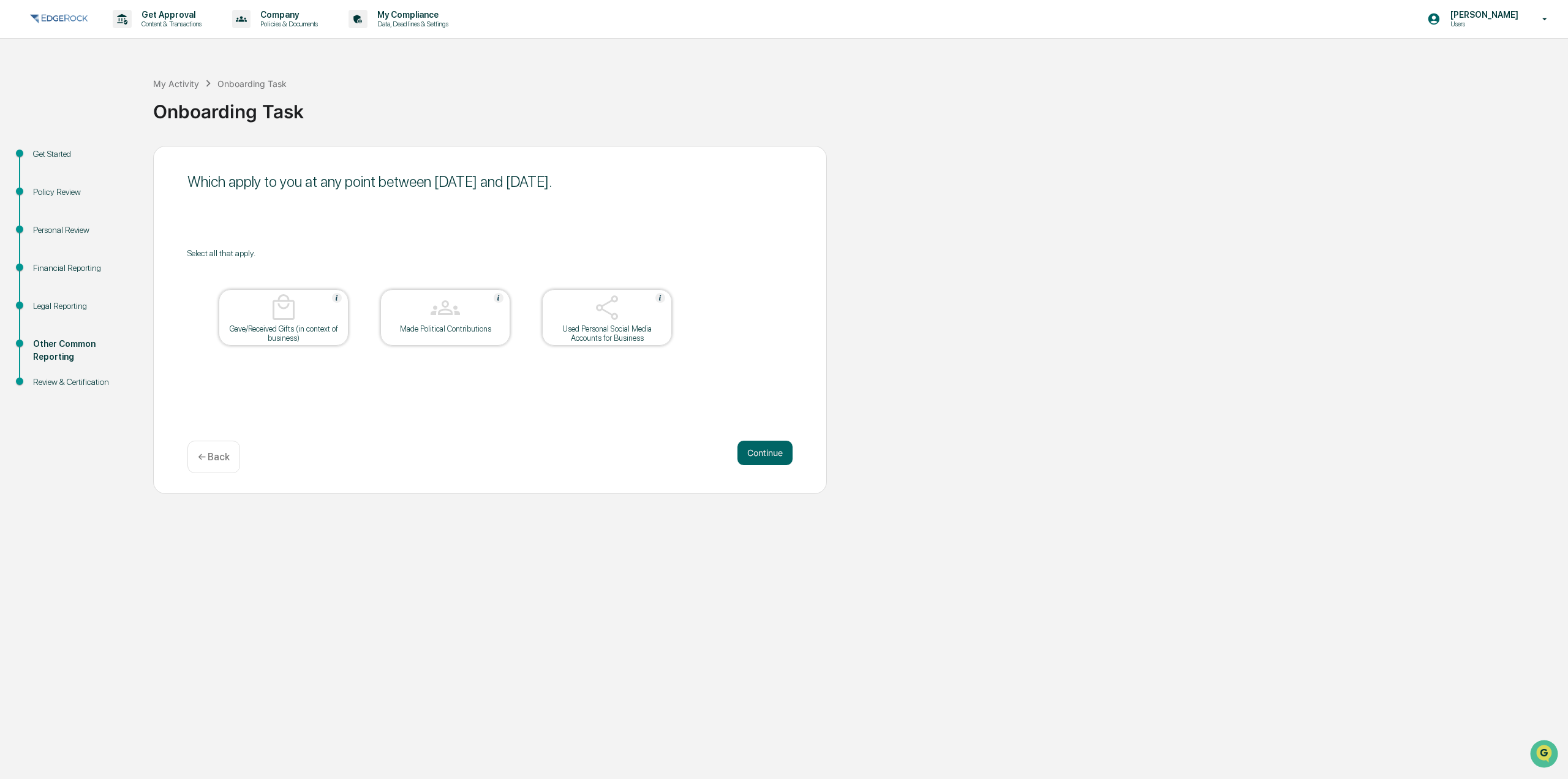
click at [787, 450] on button "Continue" at bounding box center [765, 453] width 55 height 24
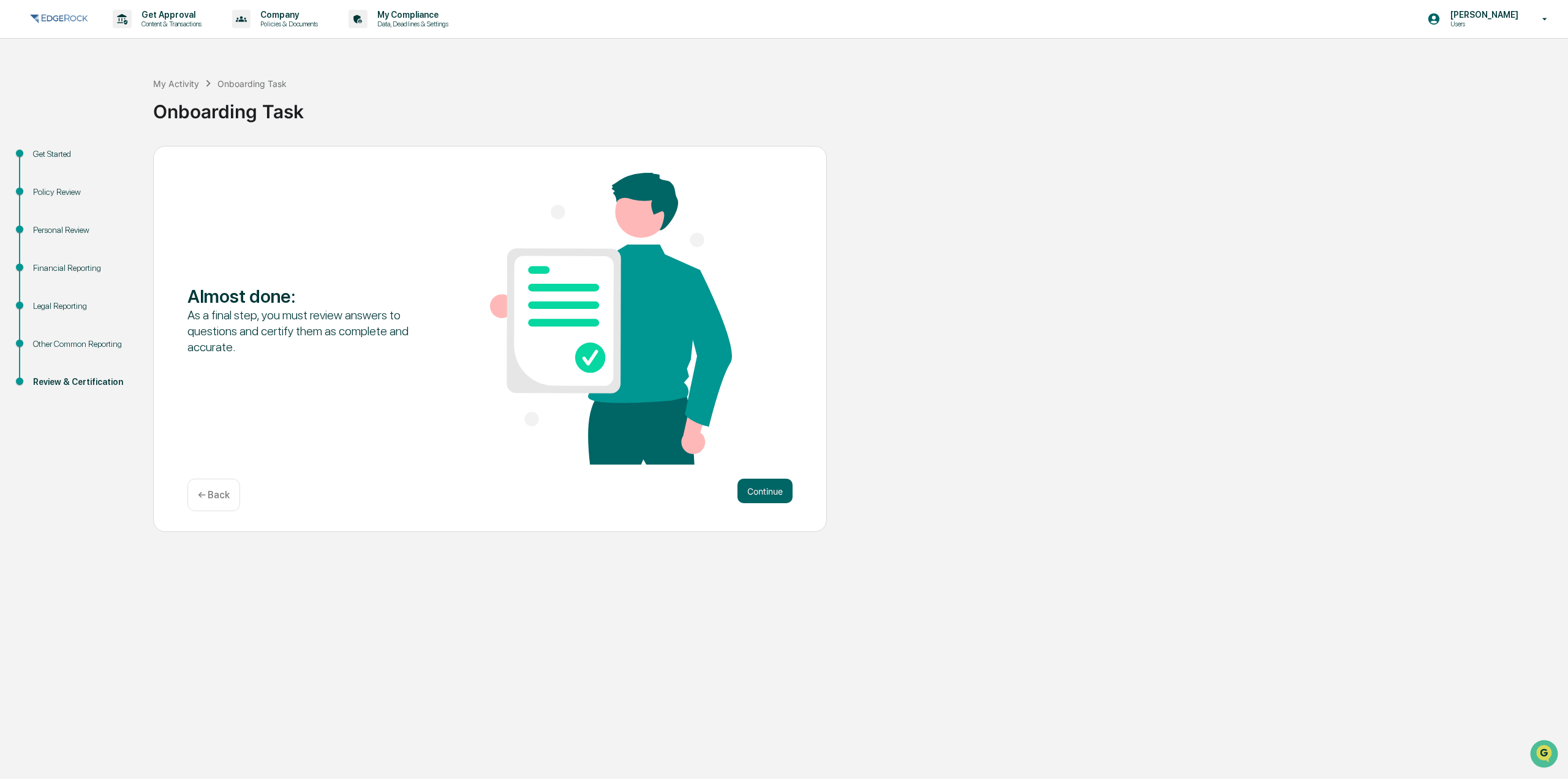
click at [795, 506] on div "Almost done : As a final step, you must review answers to questions and certify…" at bounding box center [490, 339] width 674 height 387
click at [780, 500] on button "Continue" at bounding box center [765, 491] width 55 height 24
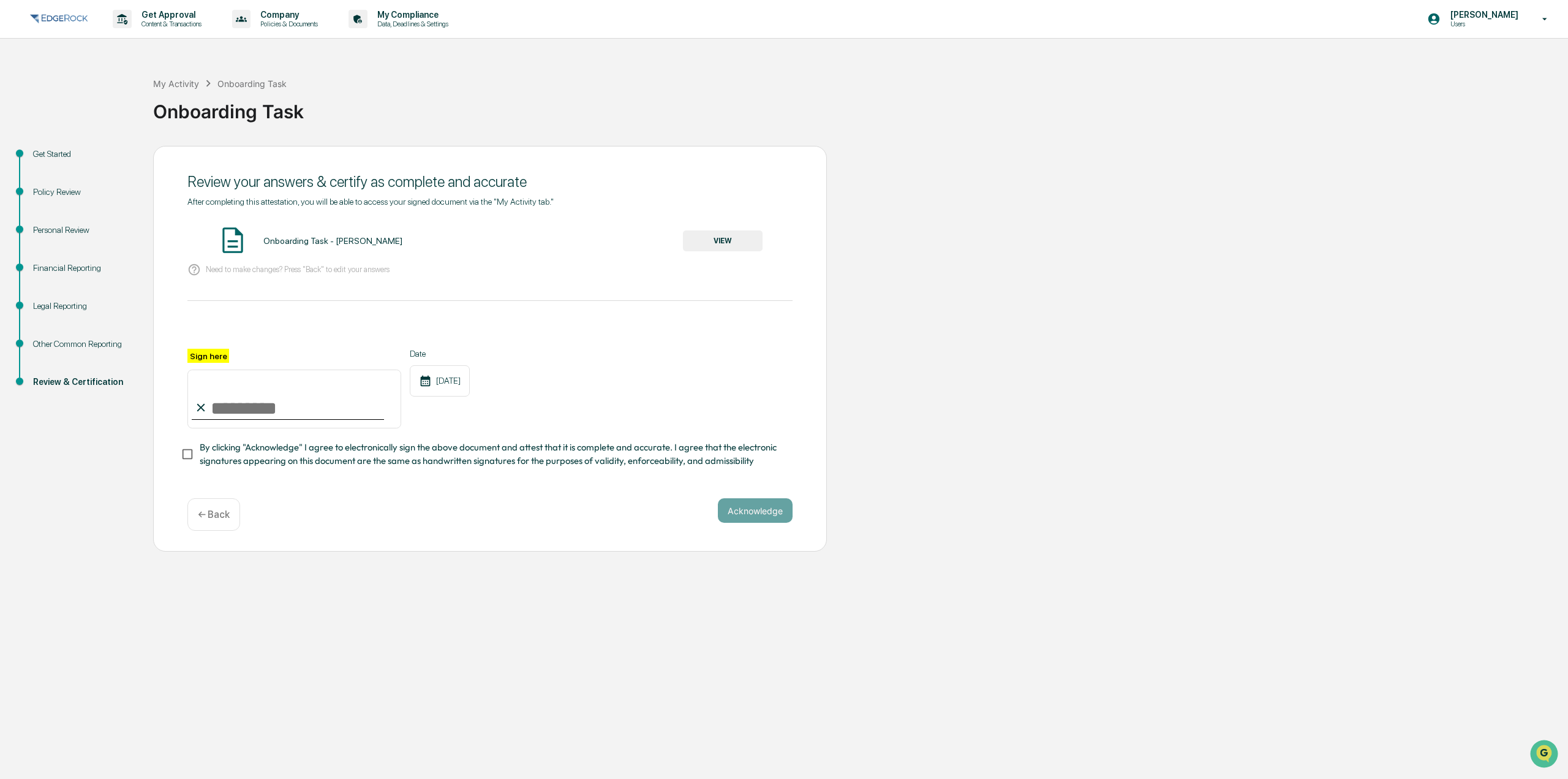
click at [230, 405] on input "Sign here" at bounding box center [294, 398] width 214 height 59
type input "**********"
click at [325, 456] on span "By clicking "Acknowledge" I agree to electronically sign the above document and…" at bounding box center [491, 454] width 583 height 28
click at [739, 507] on button "Acknowledge" at bounding box center [755, 510] width 75 height 24
click at [696, 238] on button "VIEW" at bounding box center [723, 240] width 80 height 21
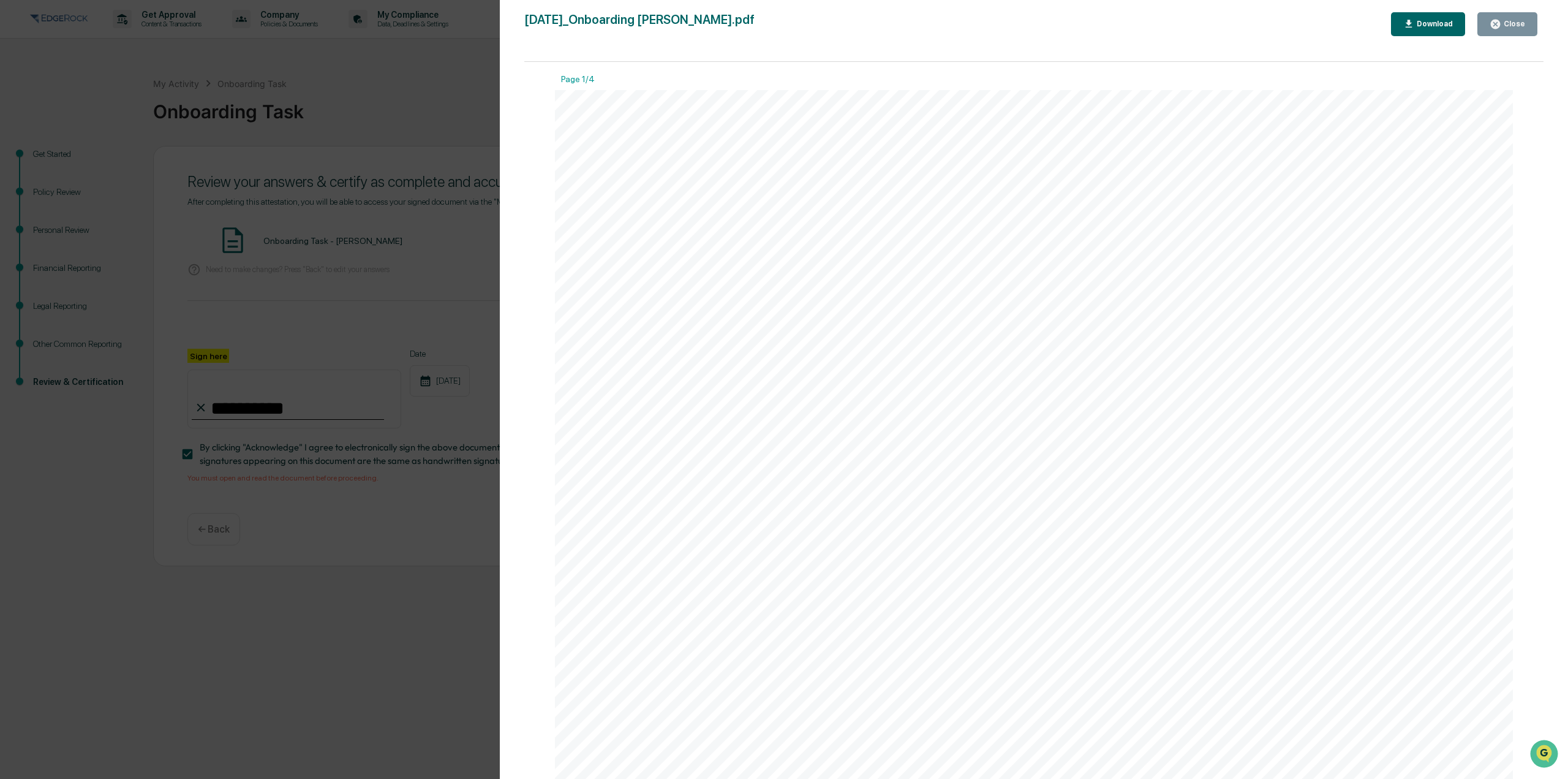
click at [336, 371] on div "Version History [DATE] 04:38 PM [PERSON_NAME] [DATE]_Onboarding [PERSON_NAME].p…" at bounding box center [784, 390] width 1568 height 779
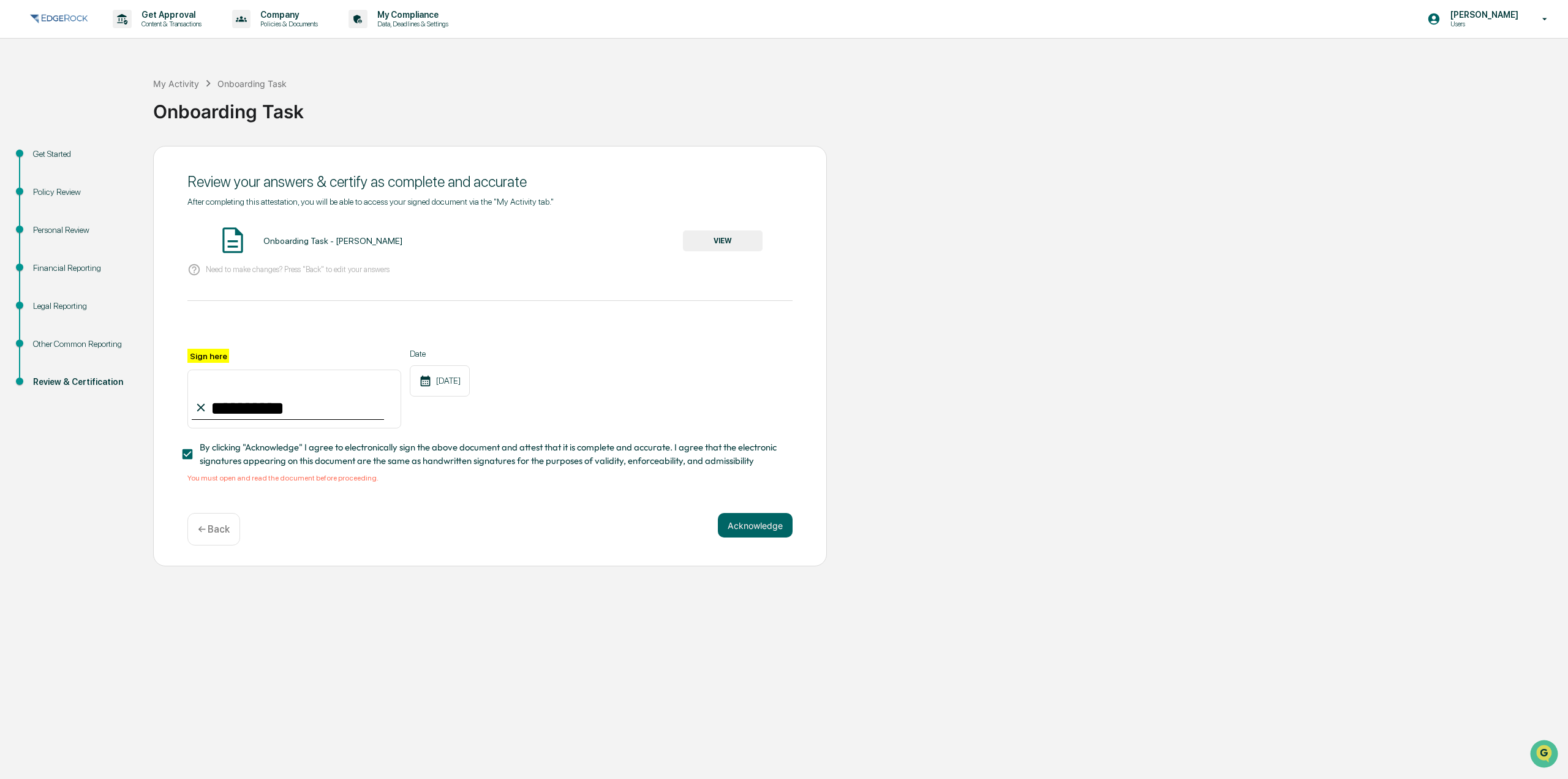
click at [789, 544] on div "Acknowledge ← Back" at bounding box center [490, 529] width 605 height 32
click at [786, 543] on div "Acknowledge ← Back" at bounding box center [490, 529] width 605 height 32
click at [771, 535] on button "Acknowledge" at bounding box center [755, 525] width 75 height 24
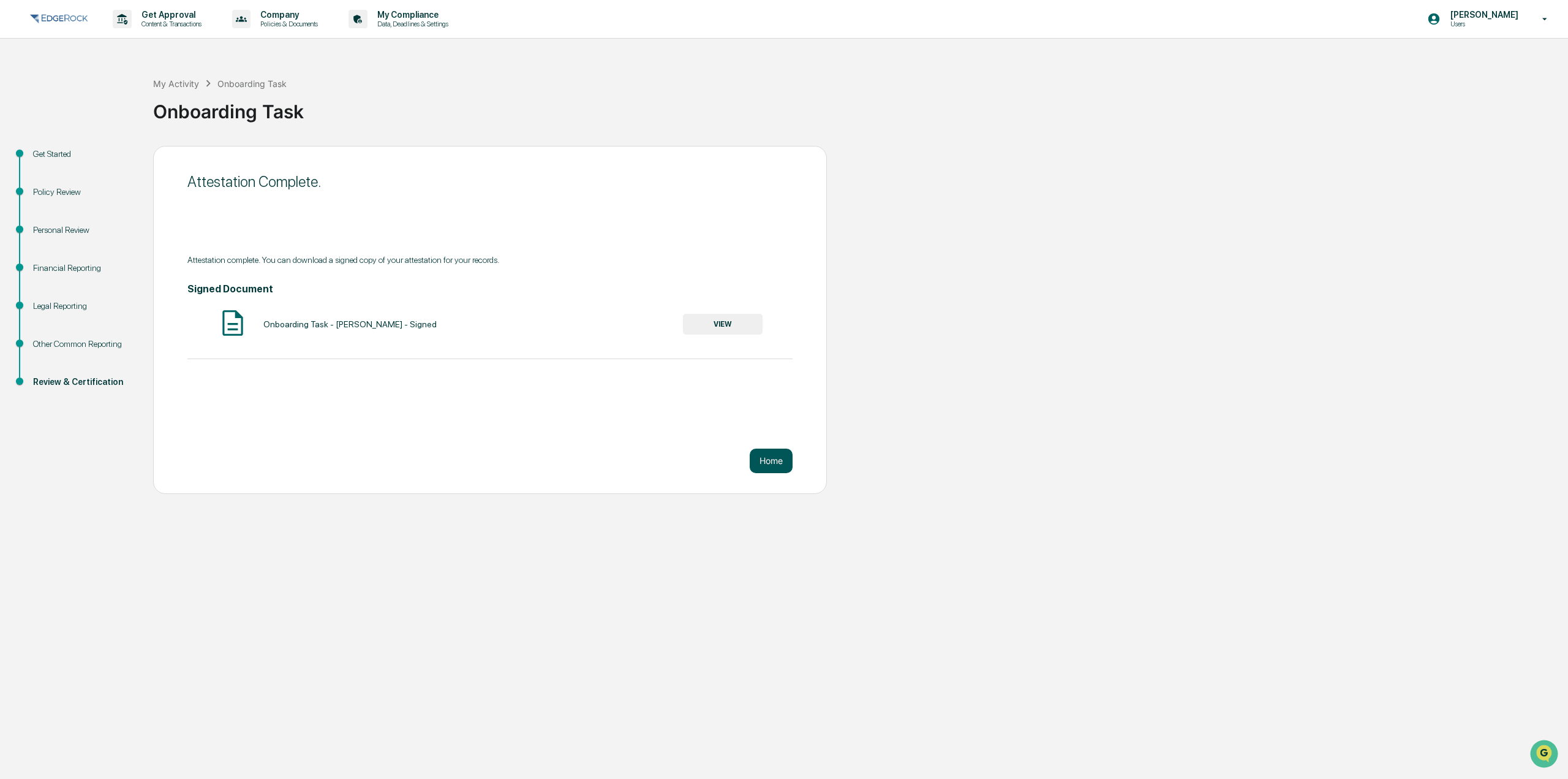
click at [765, 457] on button "Home" at bounding box center [771, 461] width 43 height 24
